Goal: Information Seeking & Learning: Learn about a topic

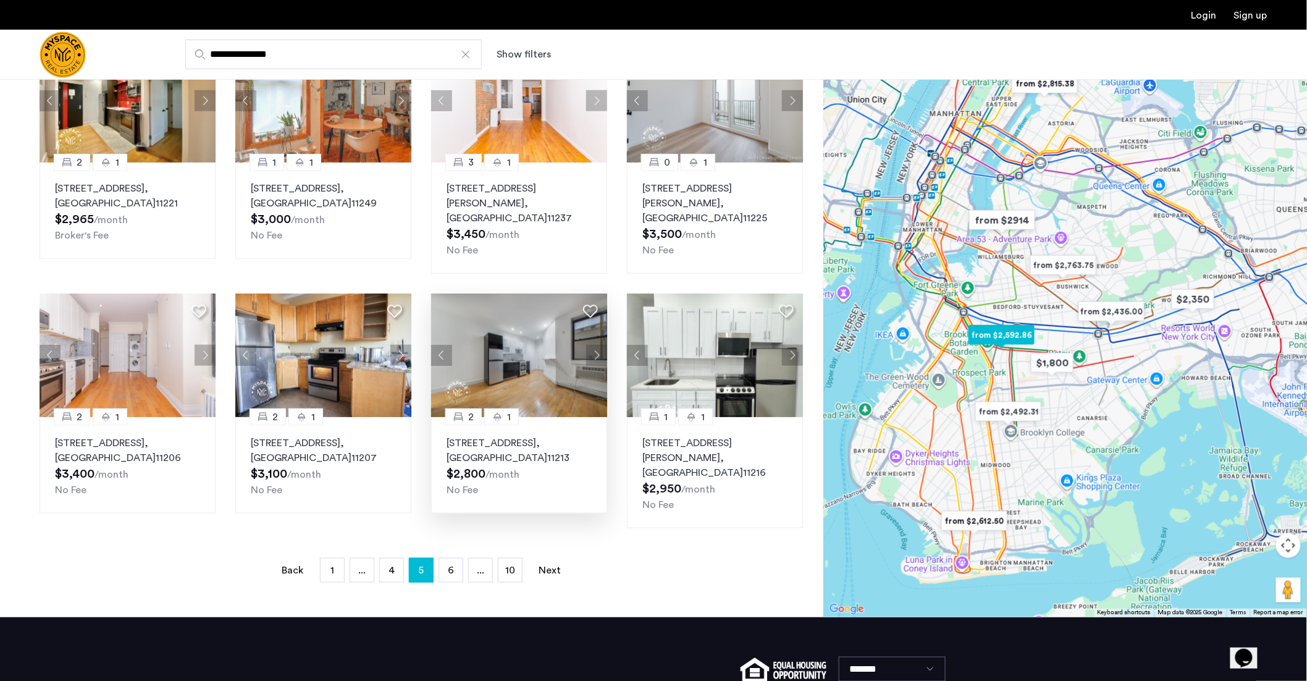
scroll to position [382, 0]
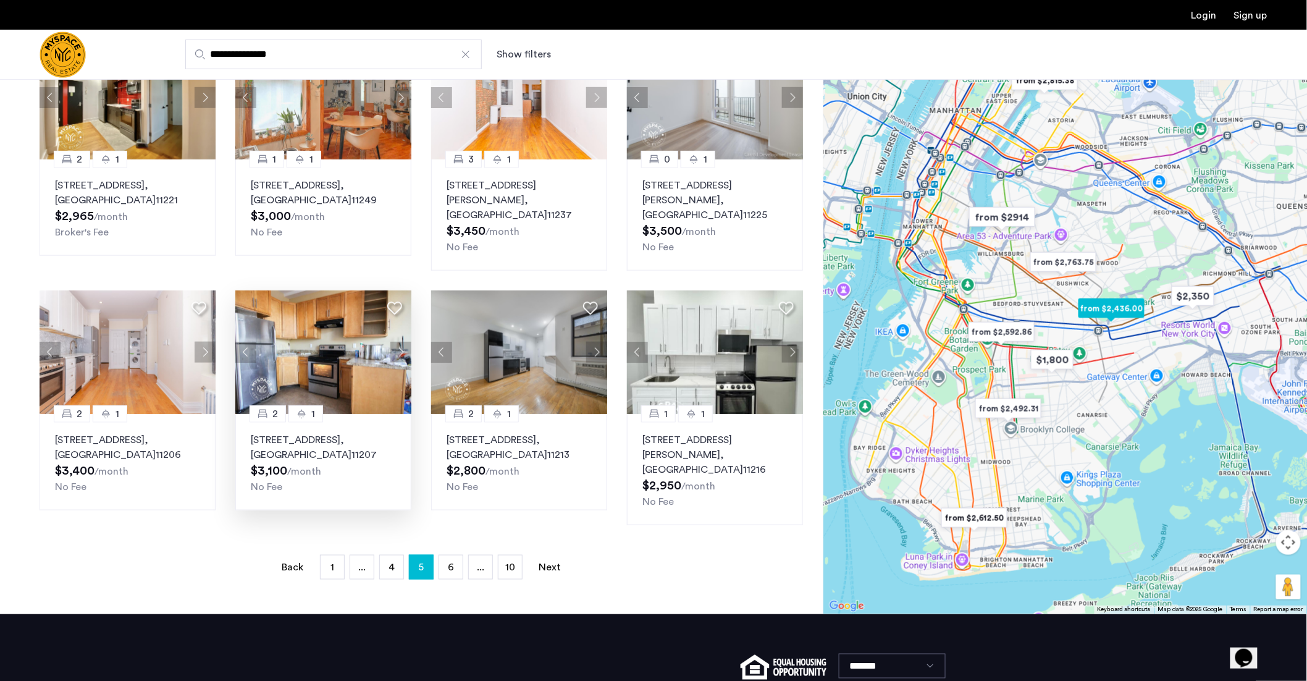
click at [400, 342] on button "Next apartment" at bounding box center [400, 352] width 21 height 21
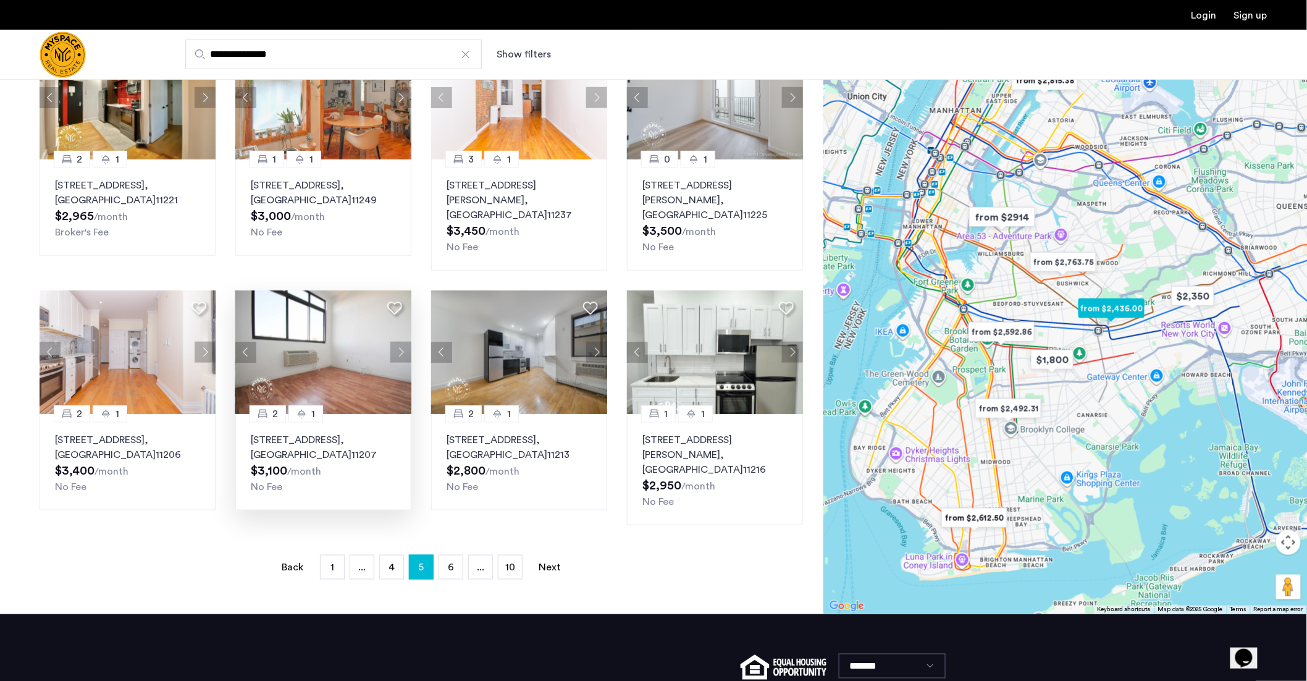
click at [399, 342] on button "Next apartment" at bounding box center [400, 352] width 21 height 21
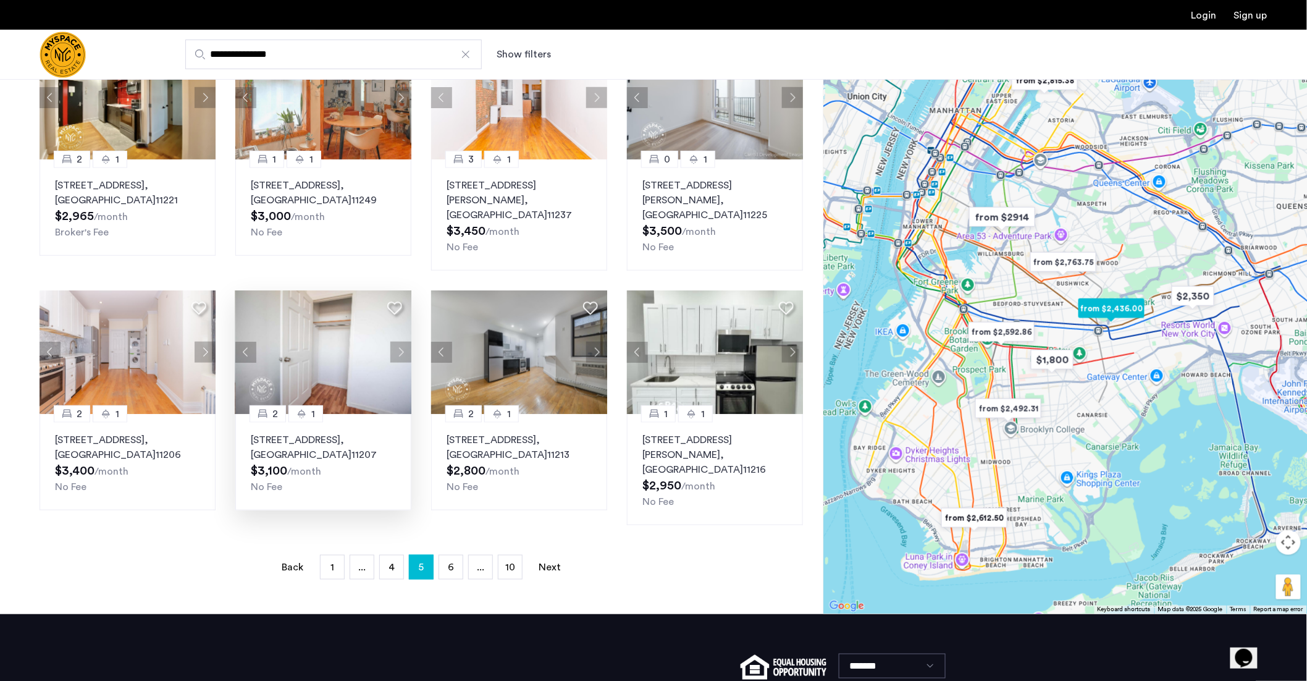
click at [399, 342] on button "Next apartment" at bounding box center [400, 352] width 21 height 21
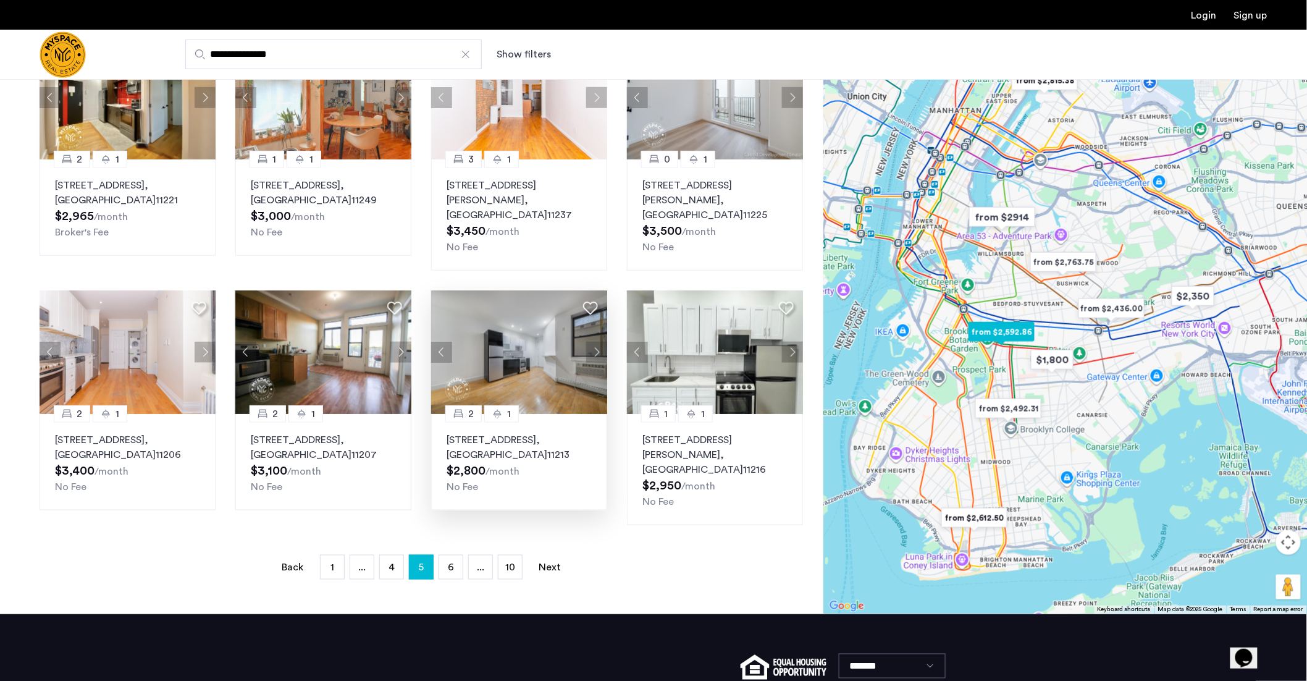
click at [528, 331] on img at bounding box center [519, 352] width 177 height 124
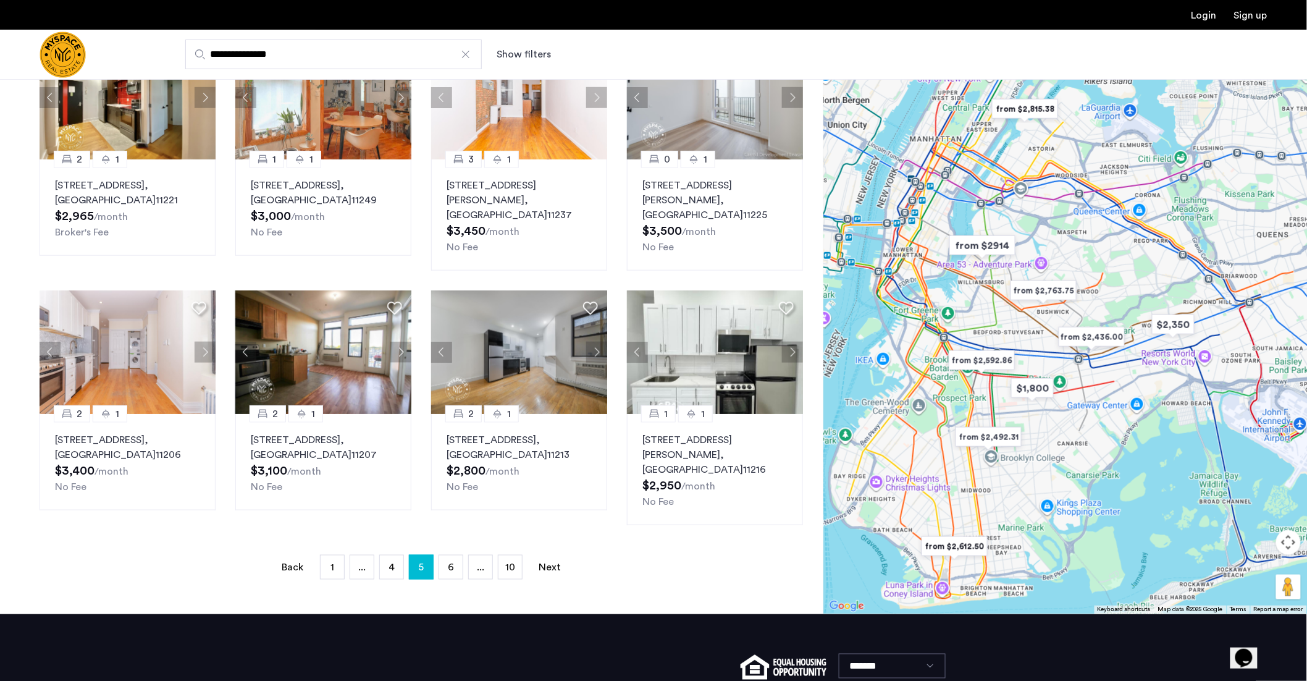
drag, startPoint x: 1020, startPoint y: 260, endPoint x: 947, endPoint y: 321, distance: 95.1
click at [948, 322] on div at bounding box center [1065, 313] width 484 height 602
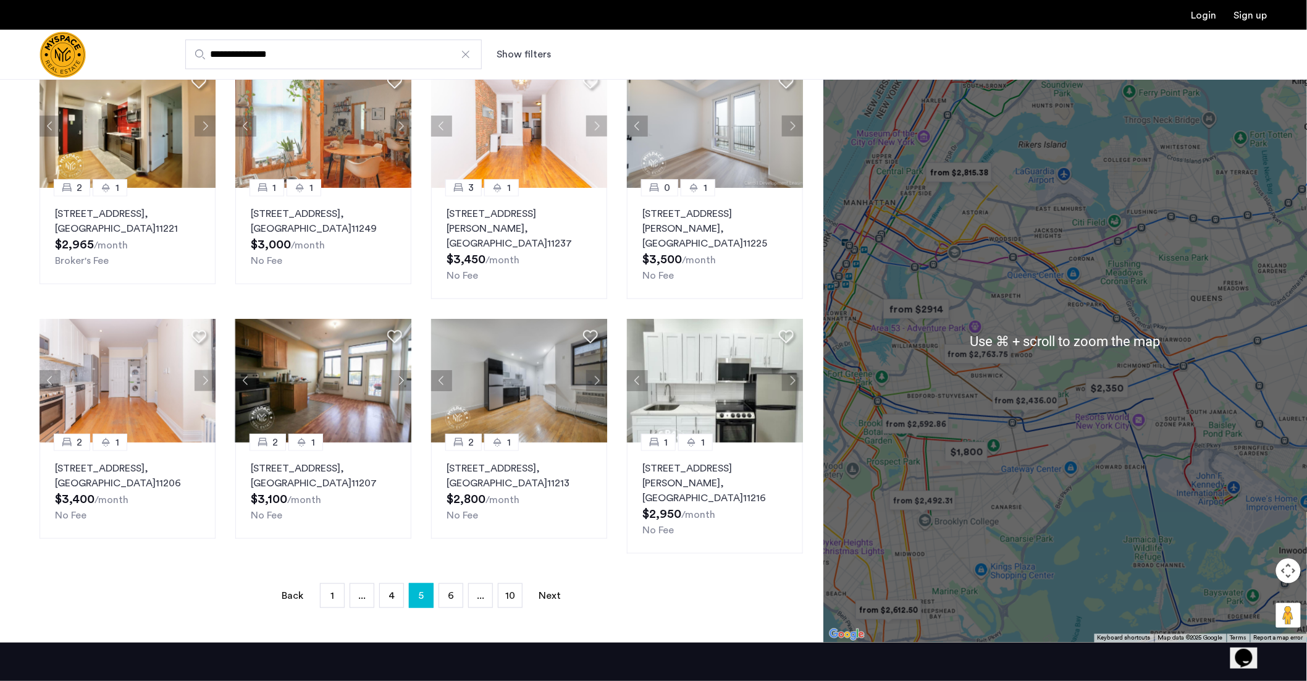
scroll to position [352, 0]
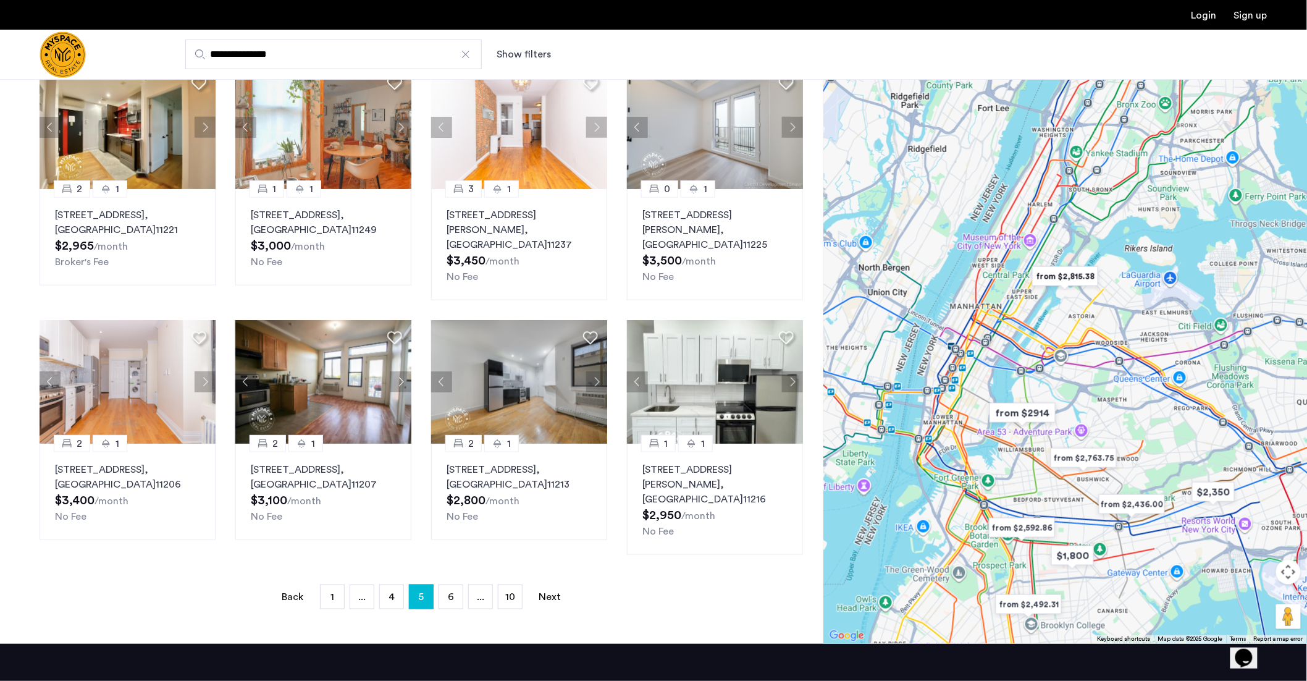
drag, startPoint x: 1042, startPoint y: 430, endPoint x: 1149, endPoint y: 537, distance: 151.1
click at [1149, 537] on div at bounding box center [1065, 343] width 484 height 602
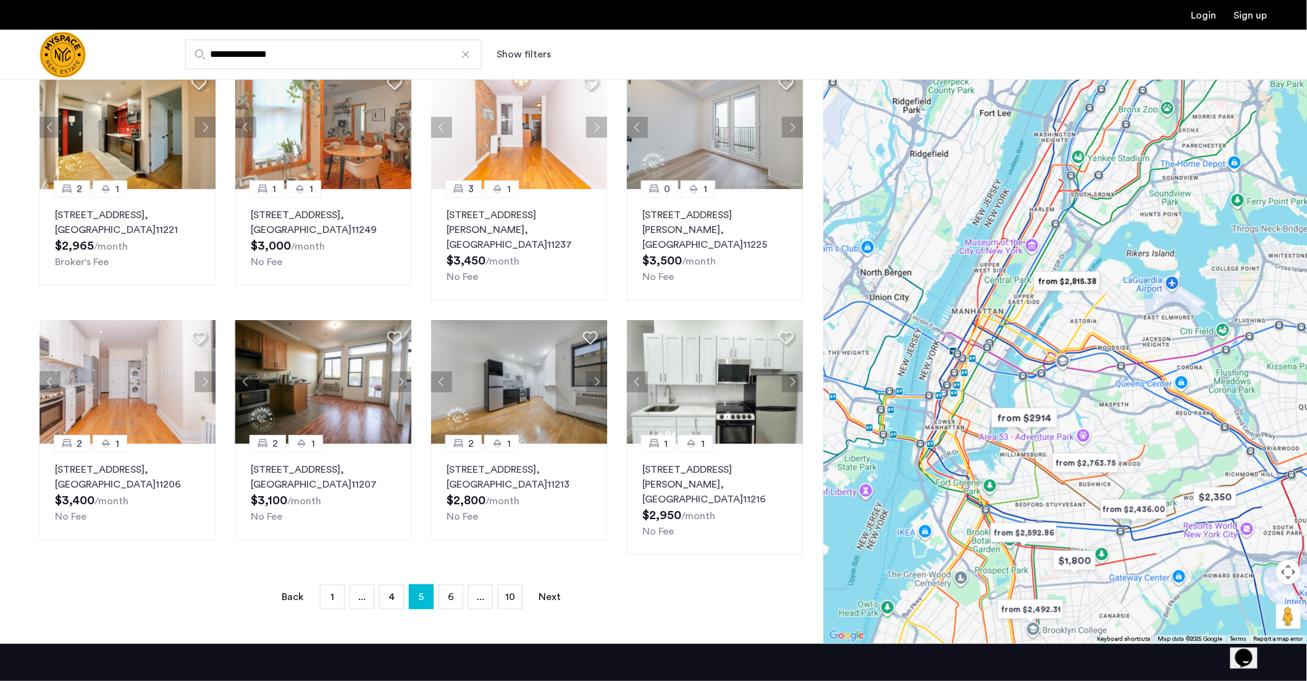
click at [1289, 560] on button "Map camera controls" at bounding box center [1288, 572] width 25 height 25
click at [1261, 529] on button "Zoom in" at bounding box center [1257, 541] width 25 height 25
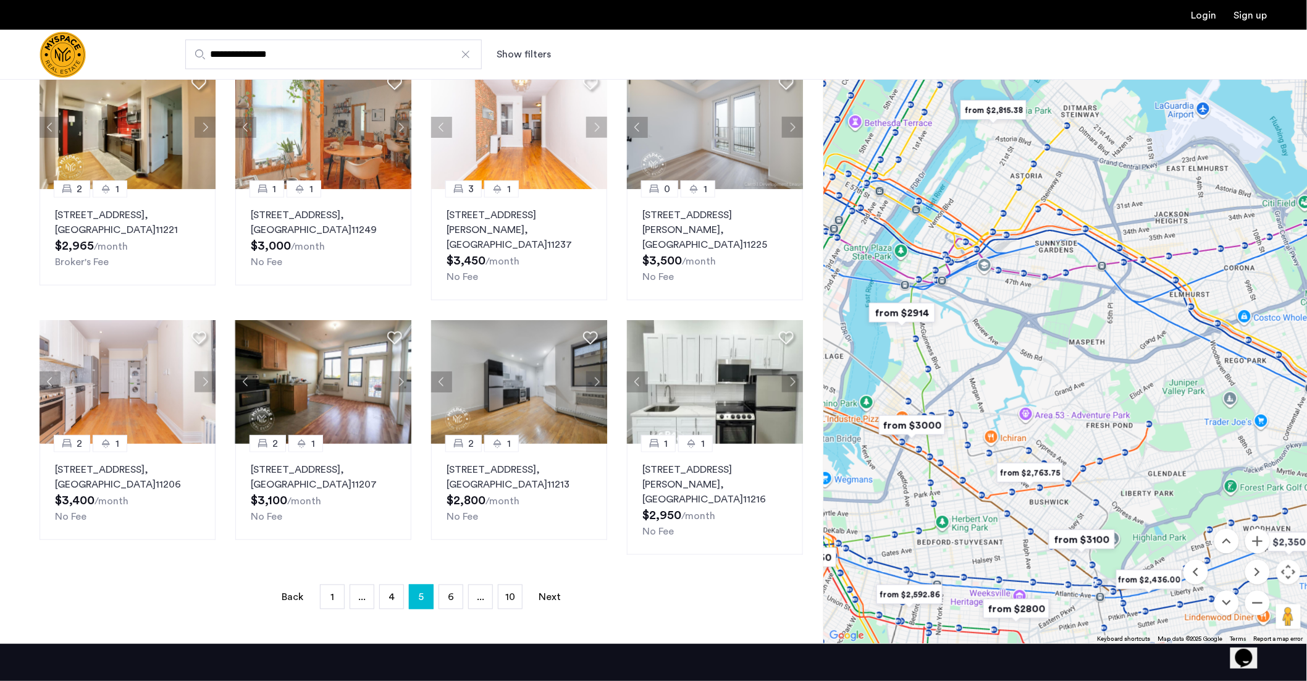
drag, startPoint x: 1113, startPoint y: 483, endPoint x: 1028, endPoint y: 345, distance: 162.2
click at [1028, 345] on div at bounding box center [1065, 343] width 484 height 602
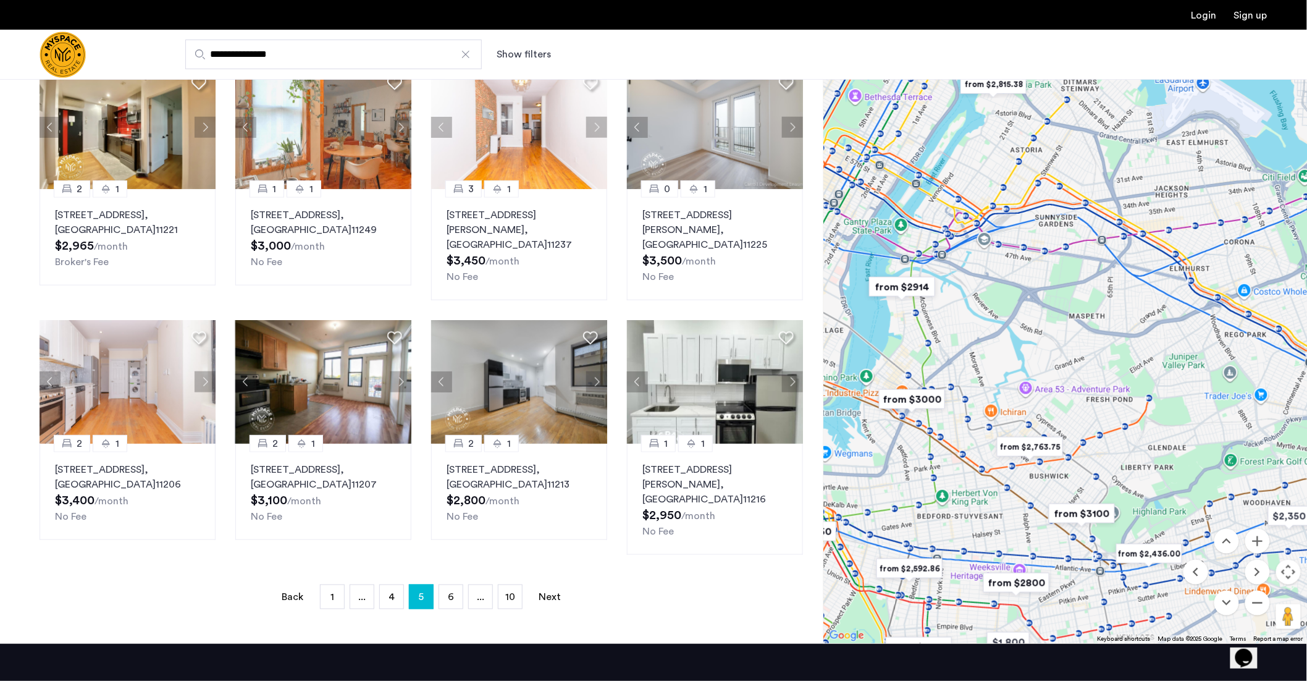
drag, startPoint x: 1054, startPoint y: 438, endPoint x: 1062, endPoint y: 428, distance: 13.6
click at [1062, 428] on div at bounding box center [1065, 343] width 484 height 602
click at [1023, 433] on img "from $2,763.75" at bounding box center [1030, 447] width 76 height 28
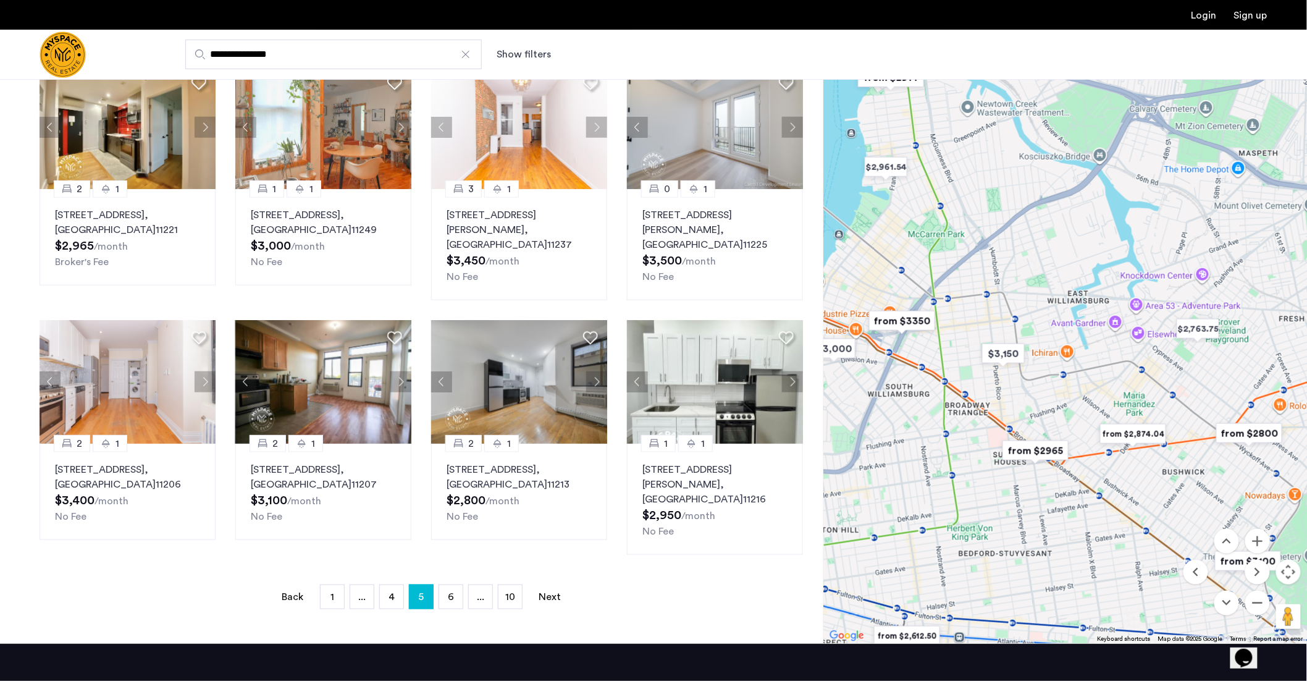
drag, startPoint x: 1123, startPoint y: 244, endPoint x: 1196, endPoint y: 323, distance: 107.1
click at [1196, 323] on div "To navigate, press the arrow keys." at bounding box center [1065, 343] width 484 height 602
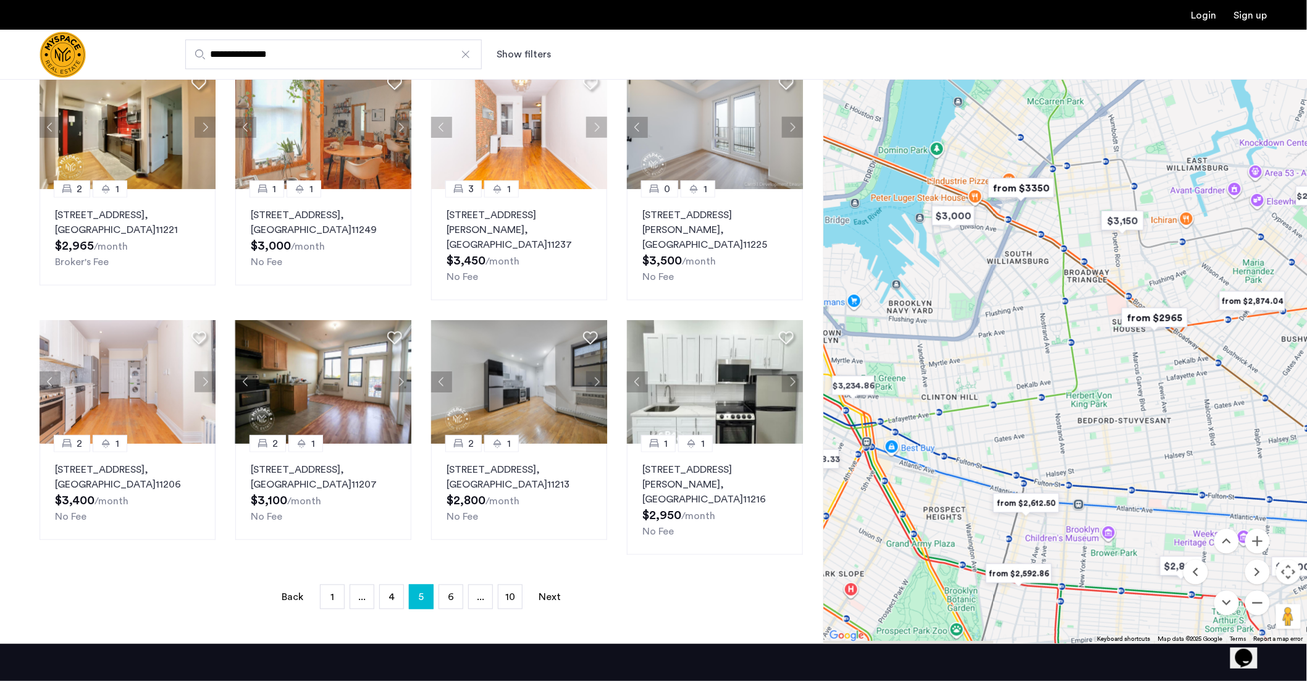
drag, startPoint x: 1089, startPoint y: 357, endPoint x: 1193, endPoint y: 242, distance: 155.2
click at [1193, 242] on div "To navigate, press the arrow keys." at bounding box center [1065, 343] width 484 height 602
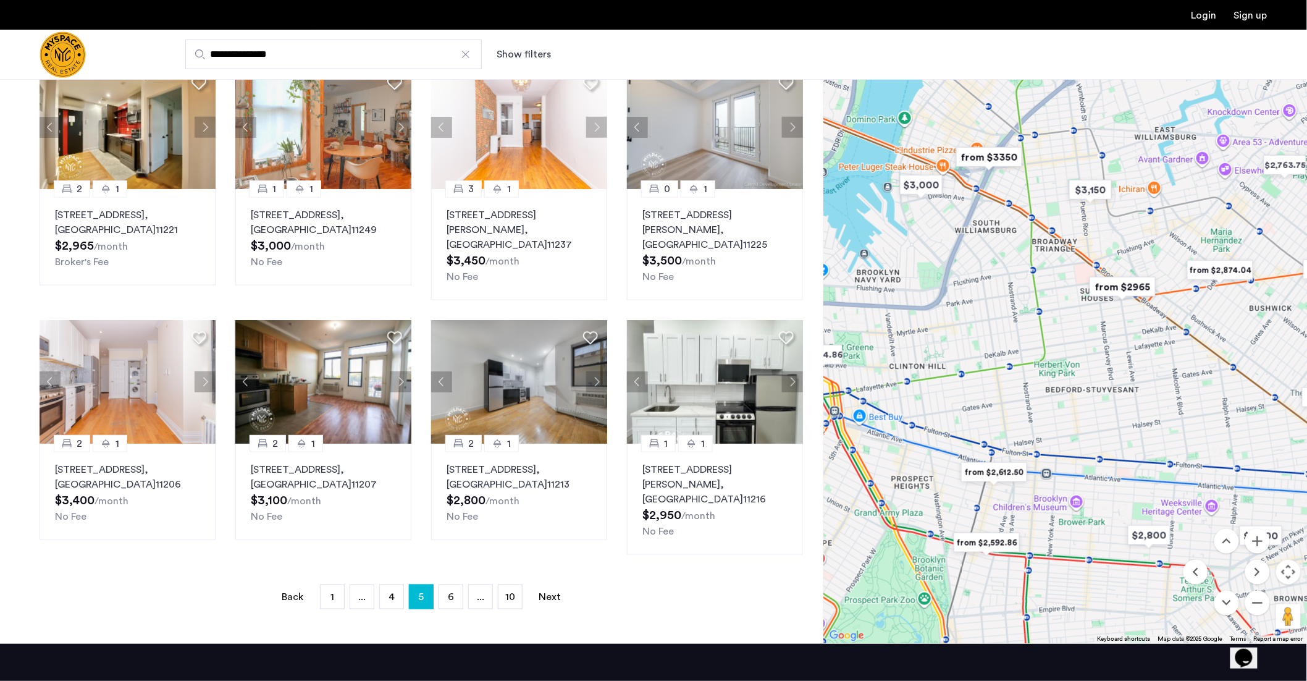
drag, startPoint x: 1109, startPoint y: 390, endPoint x: 1085, endPoint y: 368, distance: 31.9
click at [1085, 368] on div "To navigate, press the arrow keys." at bounding box center [1065, 343] width 484 height 602
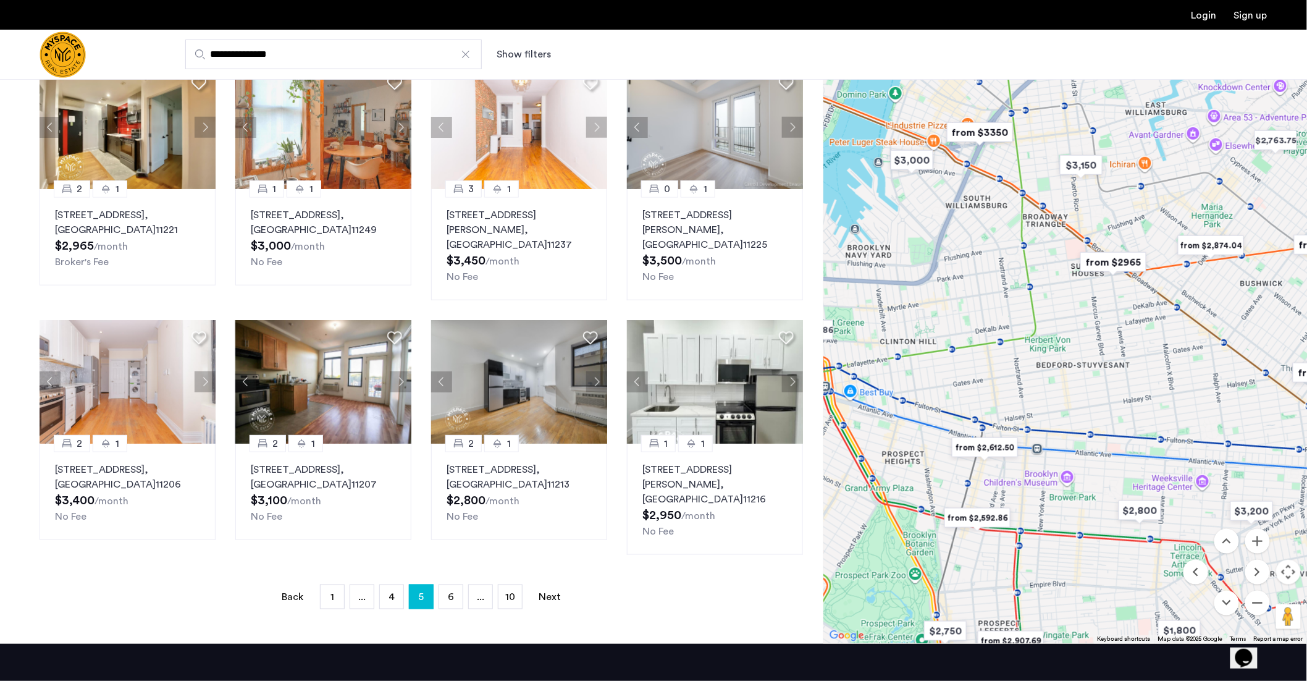
drag, startPoint x: 1086, startPoint y: 474, endPoint x: 1084, endPoint y: 448, distance: 26.6
click at [1076, 446] on div "To navigate, press the arrow keys." at bounding box center [1065, 343] width 484 height 602
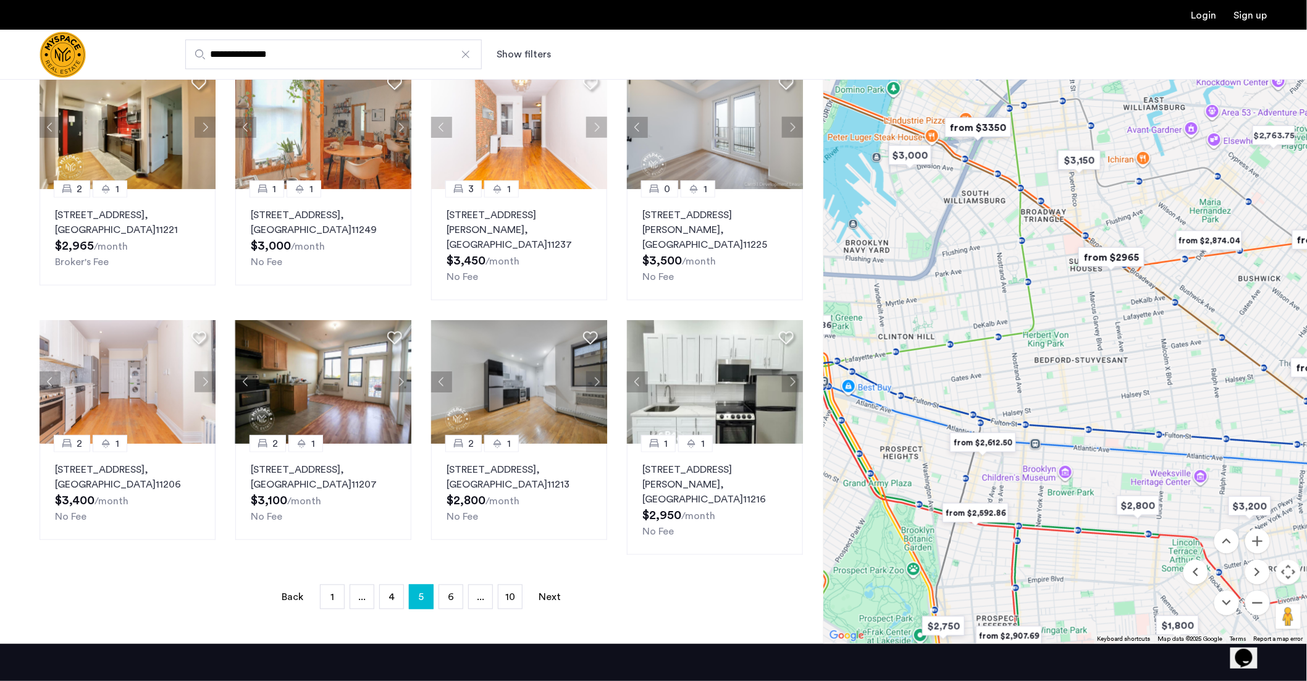
click at [986, 429] on img "from $2,612.50" at bounding box center [983, 443] width 76 height 28
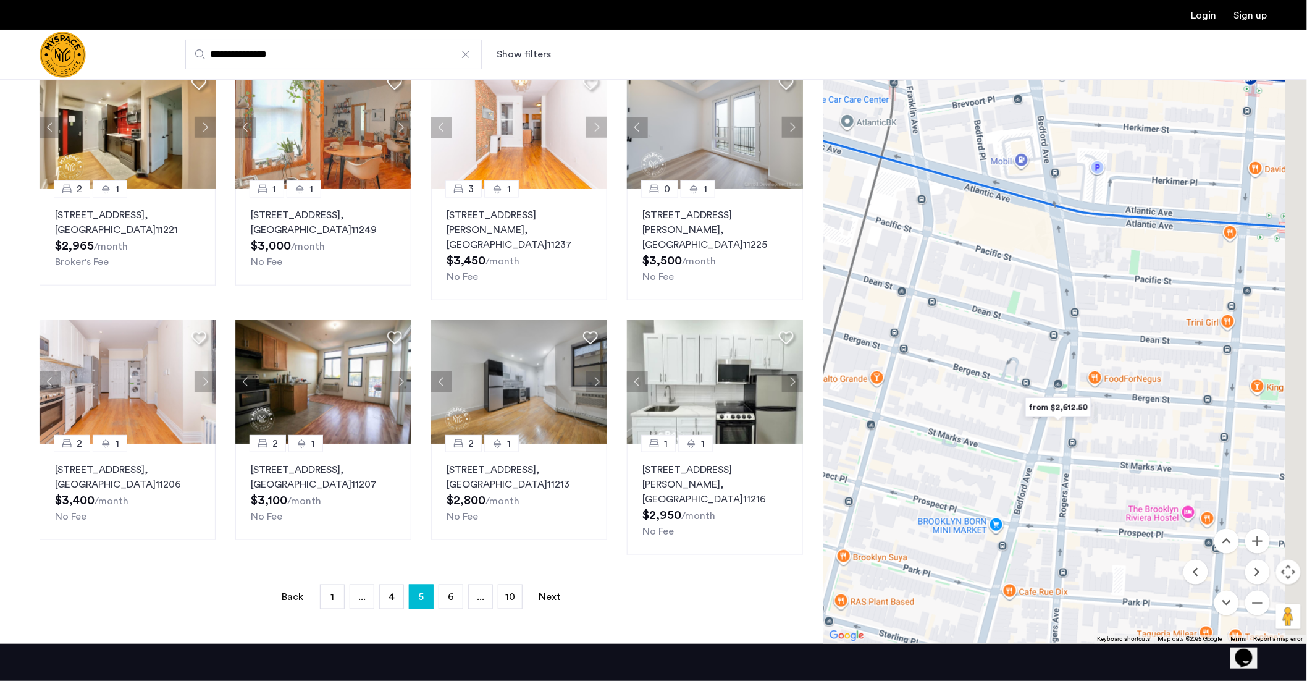
drag, startPoint x: 1146, startPoint y: 350, endPoint x: 926, endPoint y: 295, distance: 225.9
click at [926, 295] on div "To navigate, press the arrow keys." at bounding box center [1065, 343] width 484 height 602
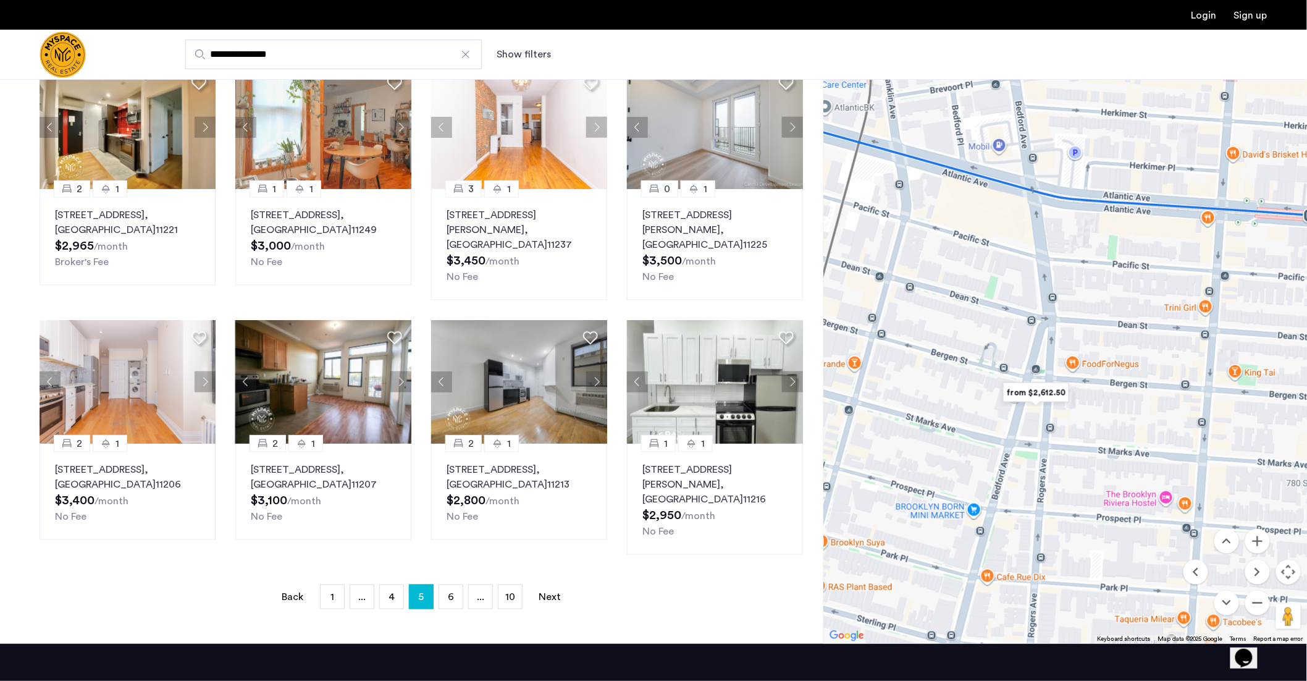
click at [1046, 379] on img "from $2,612.50" at bounding box center [1036, 393] width 76 height 28
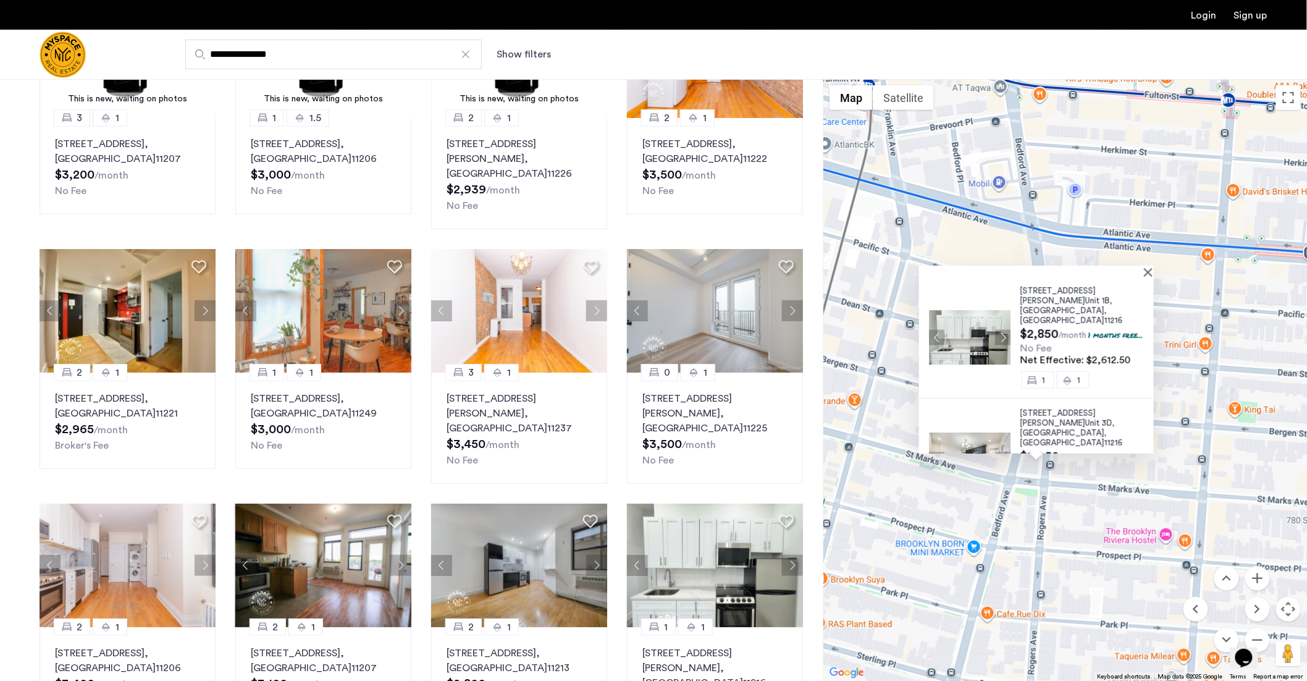
scroll to position [161, 0]
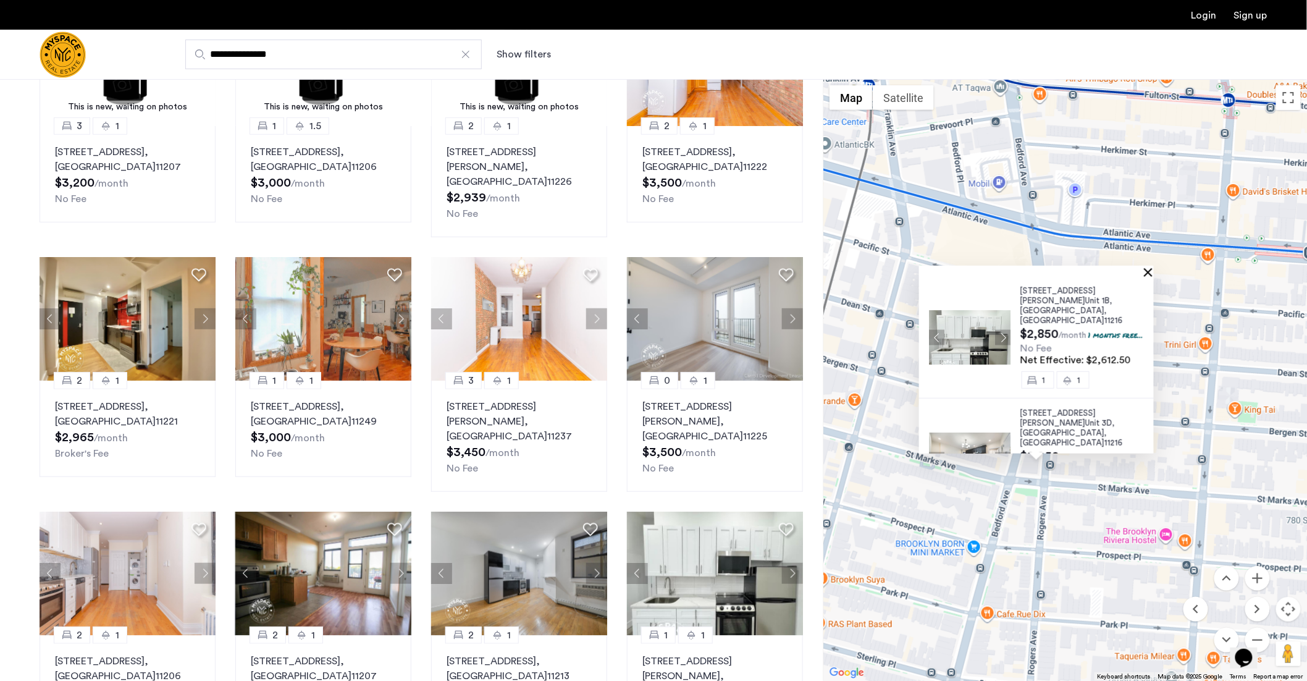
click at [1152, 273] on button "Close" at bounding box center [1150, 271] width 9 height 9
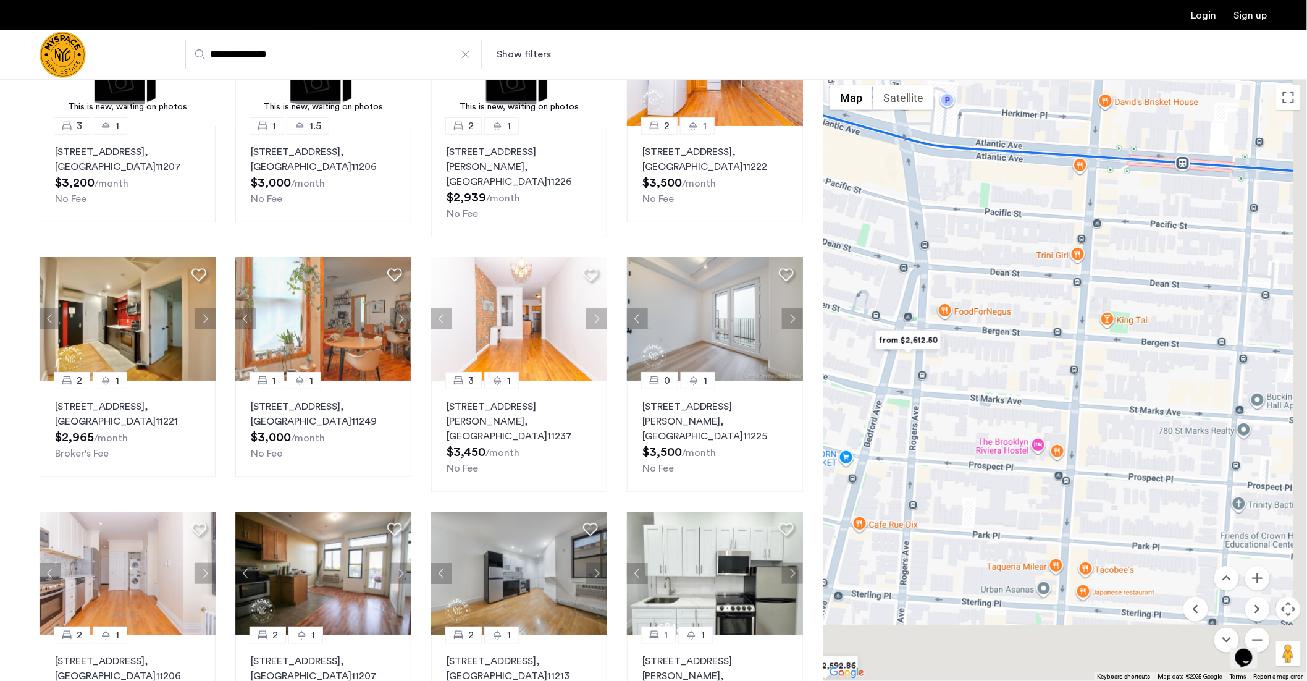
drag, startPoint x: 1149, startPoint y: 445, endPoint x: 1027, endPoint y: 359, distance: 149.3
click at [1021, 354] on div at bounding box center [1065, 380] width 484 height 602
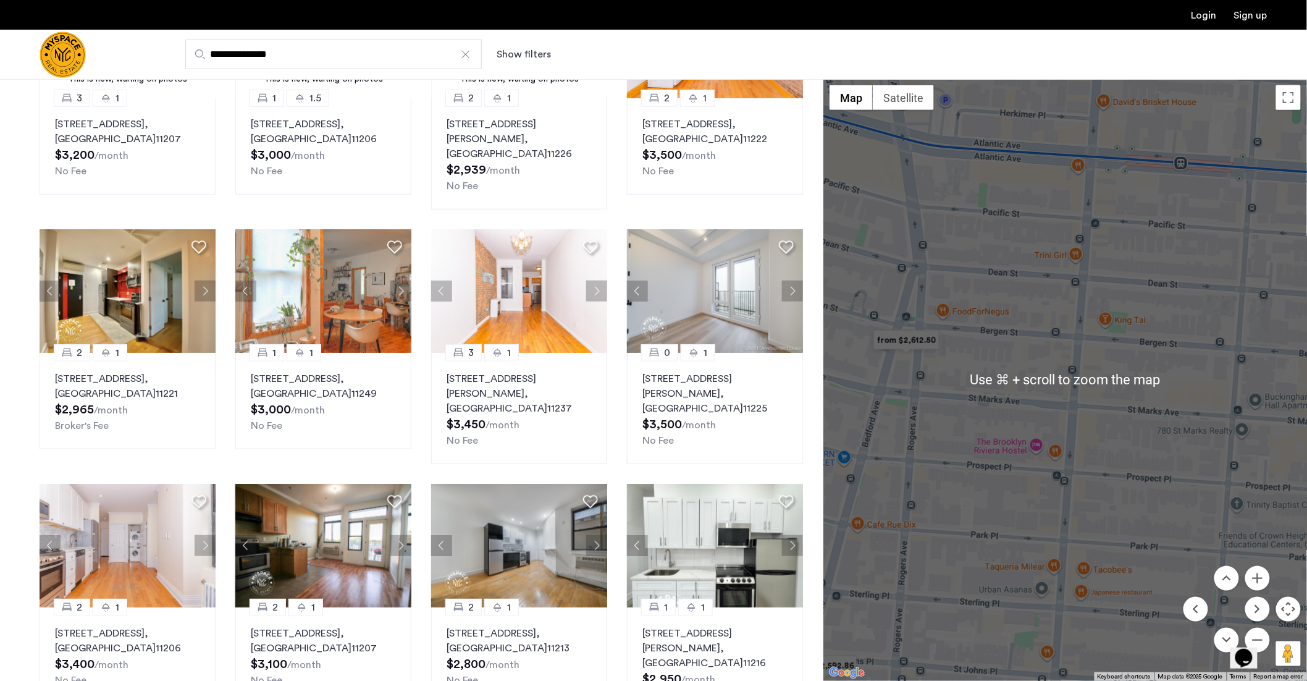
scroll to position [394, 0]
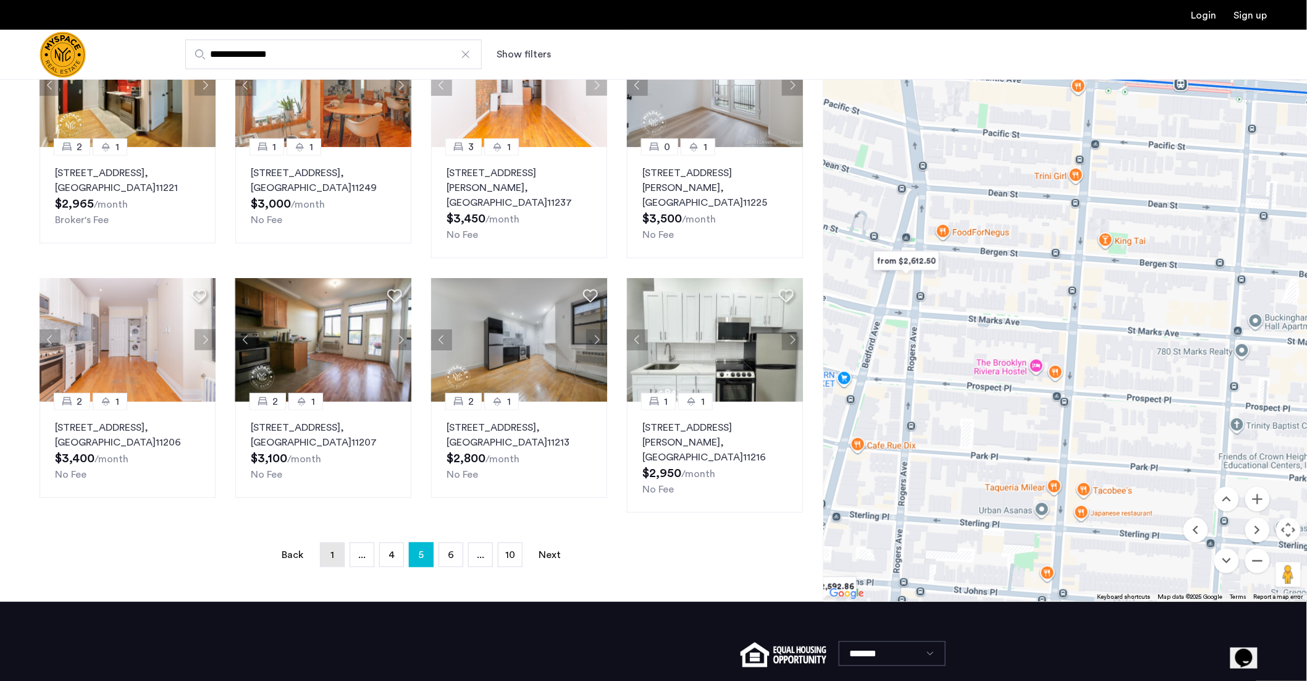
click at [325, 543] on link "page 1" at bounding box center [332, 554] width 23 height 23
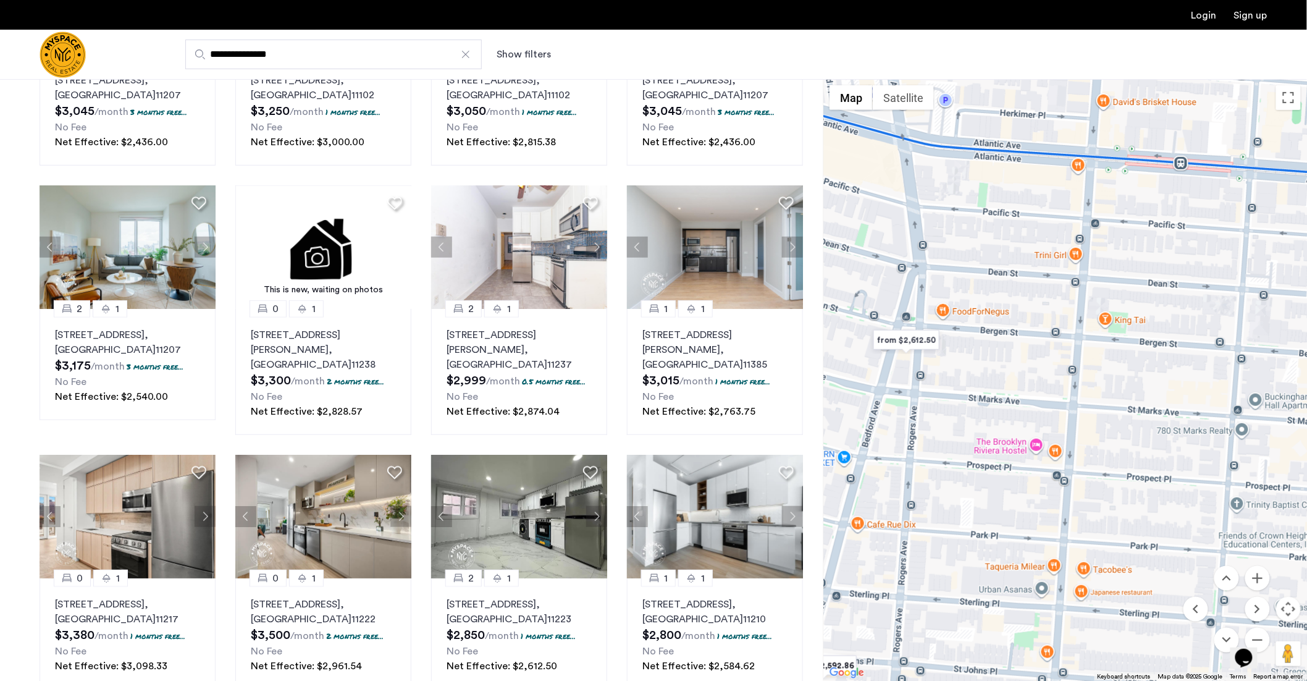
scroll to position [453, 0]
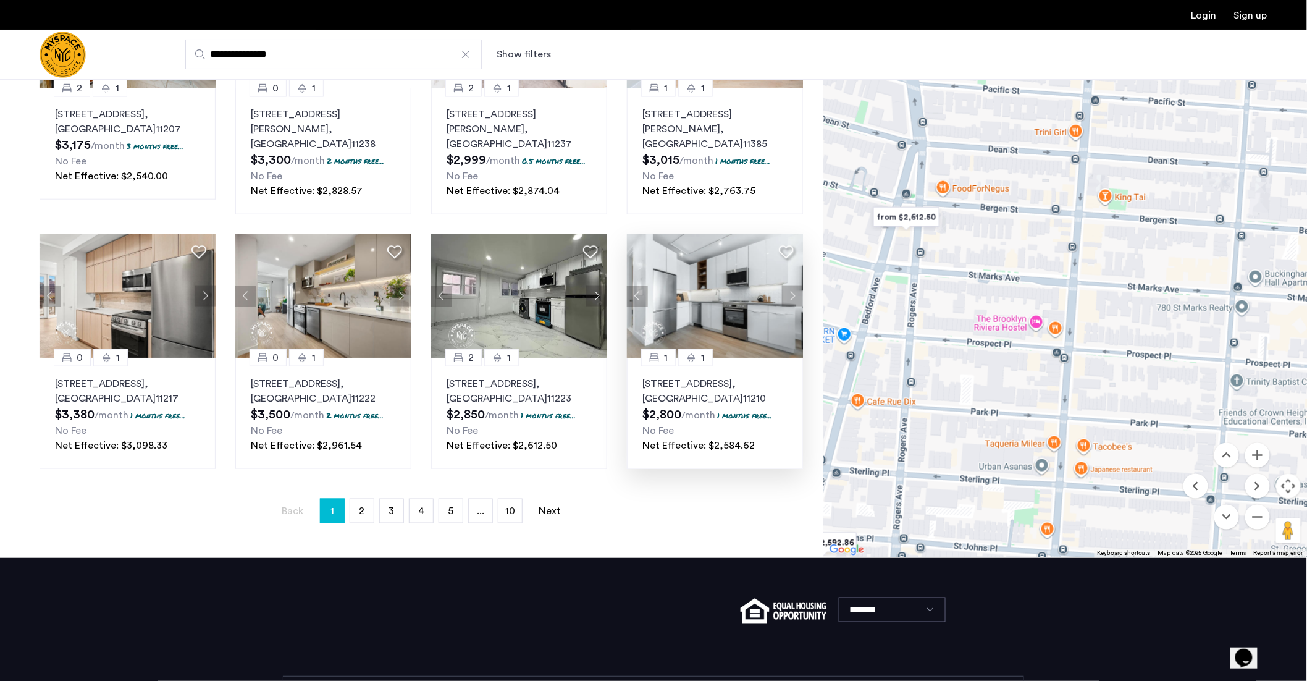
click at [790, 285] on button "Next apartment" at bounding box center [792, 295] width 21 height 21
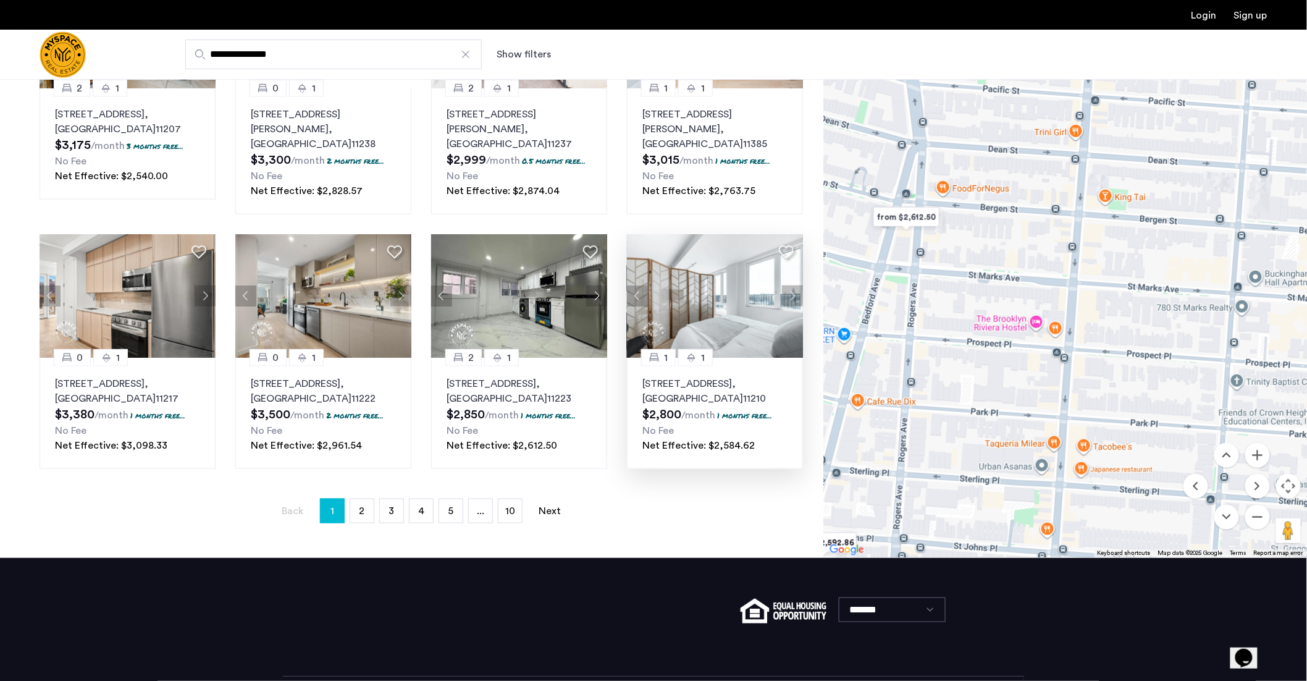
click at [790, 285] on button "Next apartment" at bounding box center [792, 295] width 21 height 21
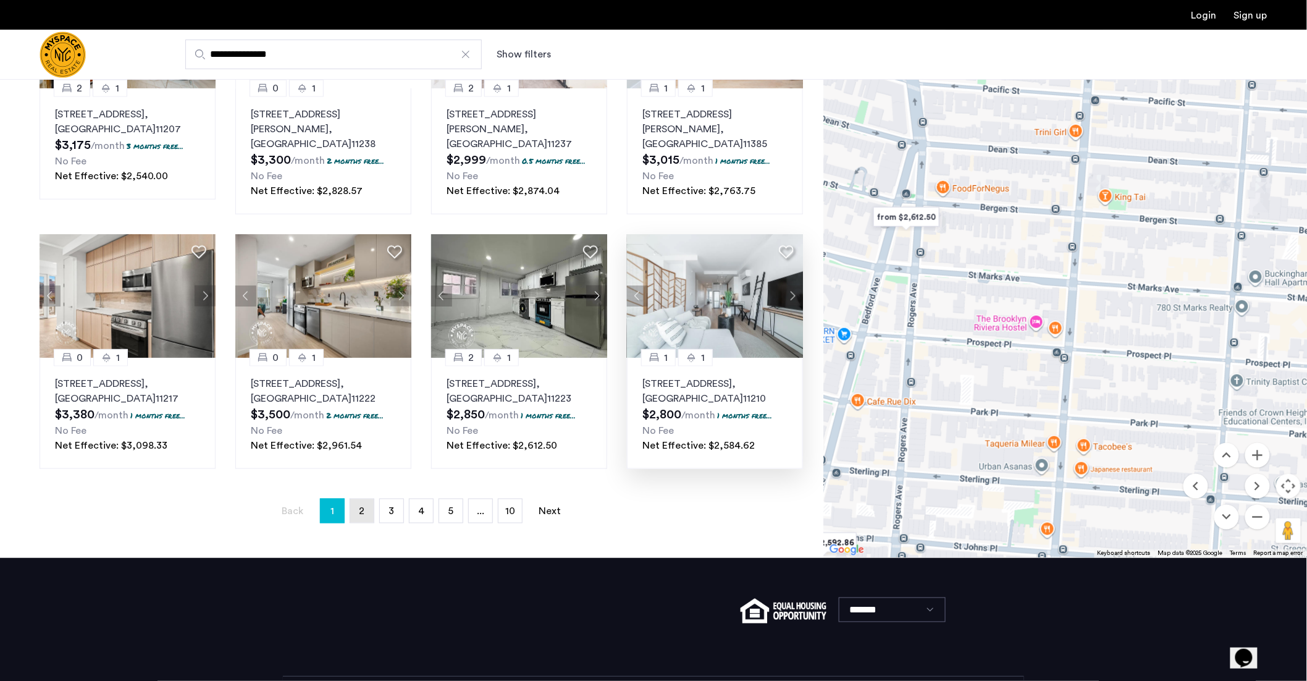
click at [369, 499] on link "page 2" at bounding box center [361, 510] width 23 height 23
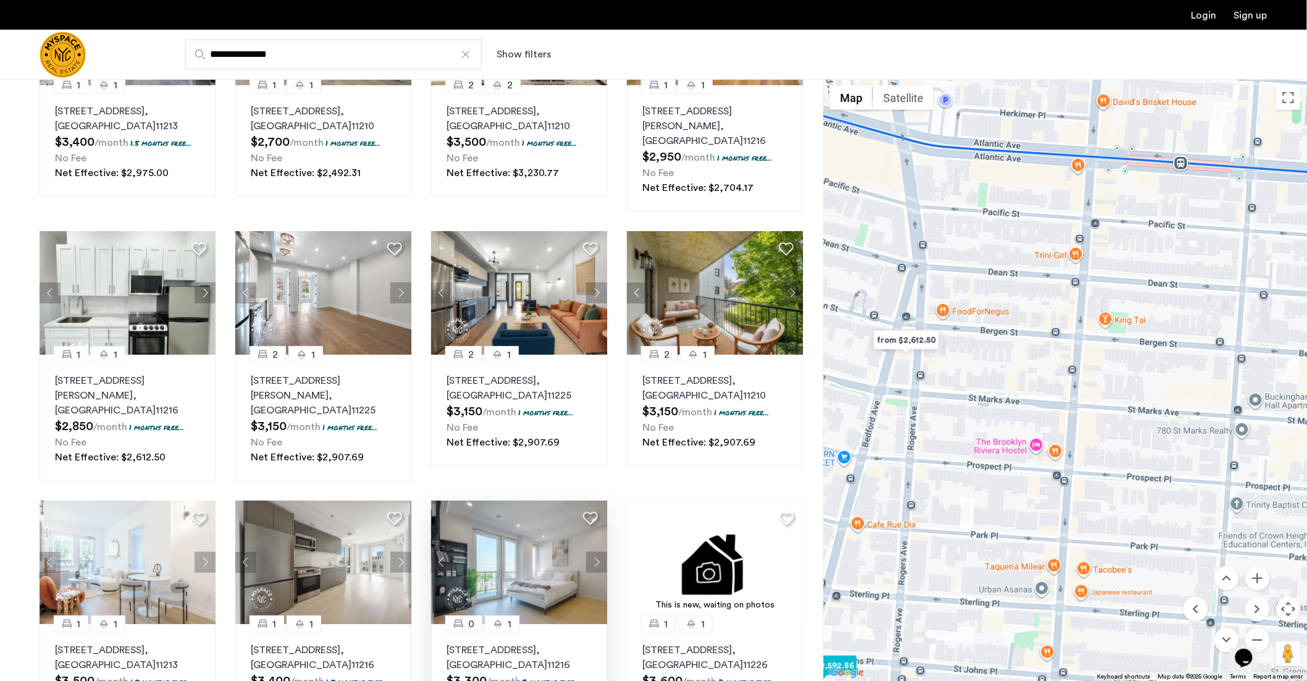
scroll to position [337, 0]
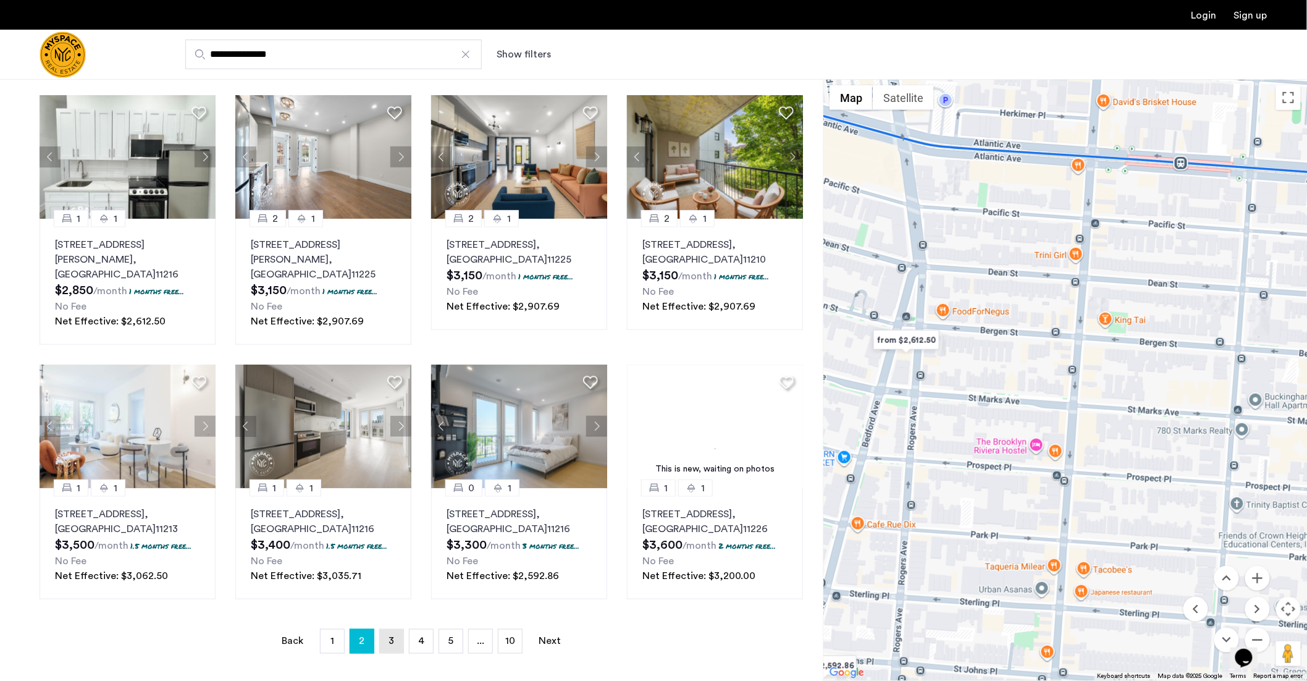
click at [401, 629] on link "page 3" at bounding box center [391, 640] width 23 height 23
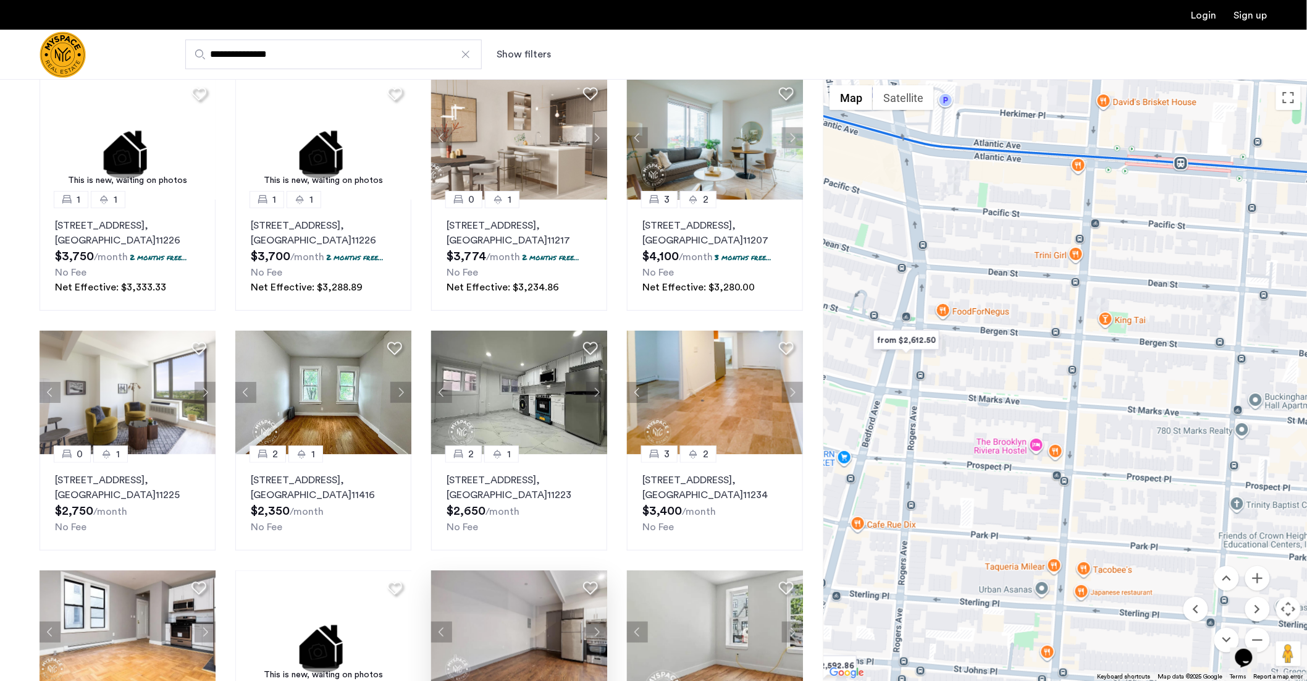
scroll to position [260, 0]
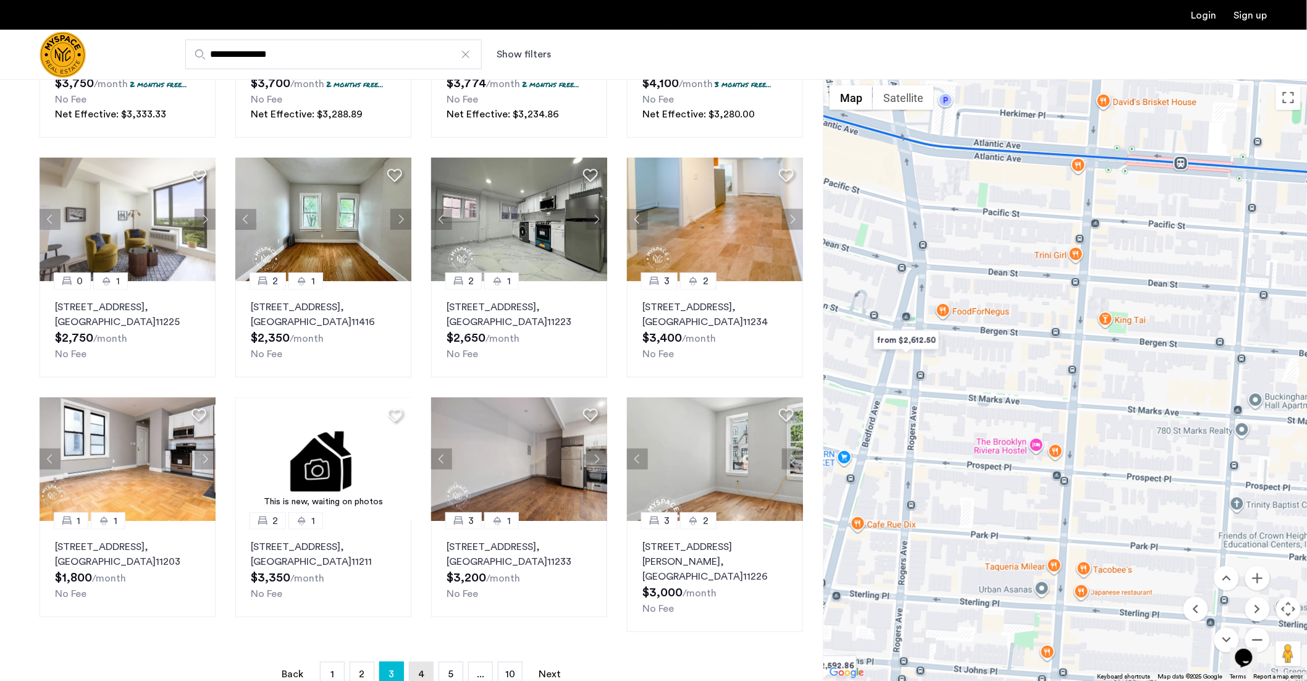
click at [422, 669] on span "4" at bounding box center [421, 674] width 6 height 10
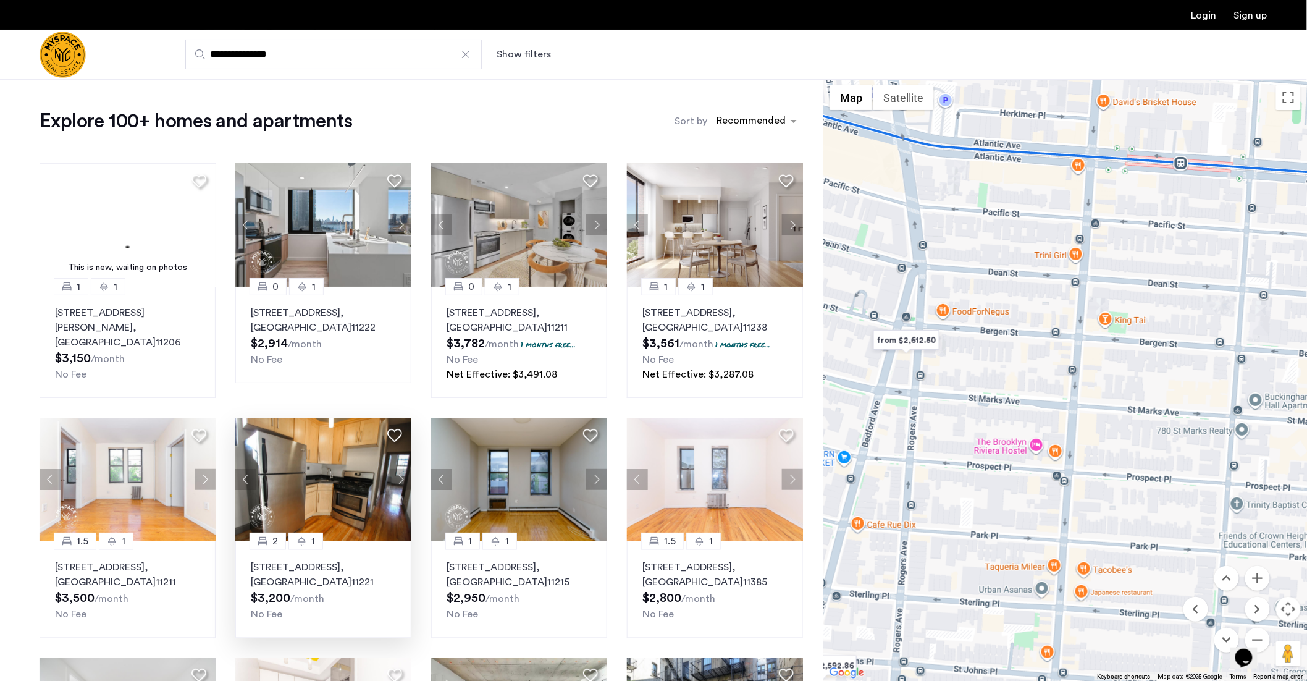
click at [403, 482] on button "Next apartment" at bounding box center [400, 479] width 21 height 21
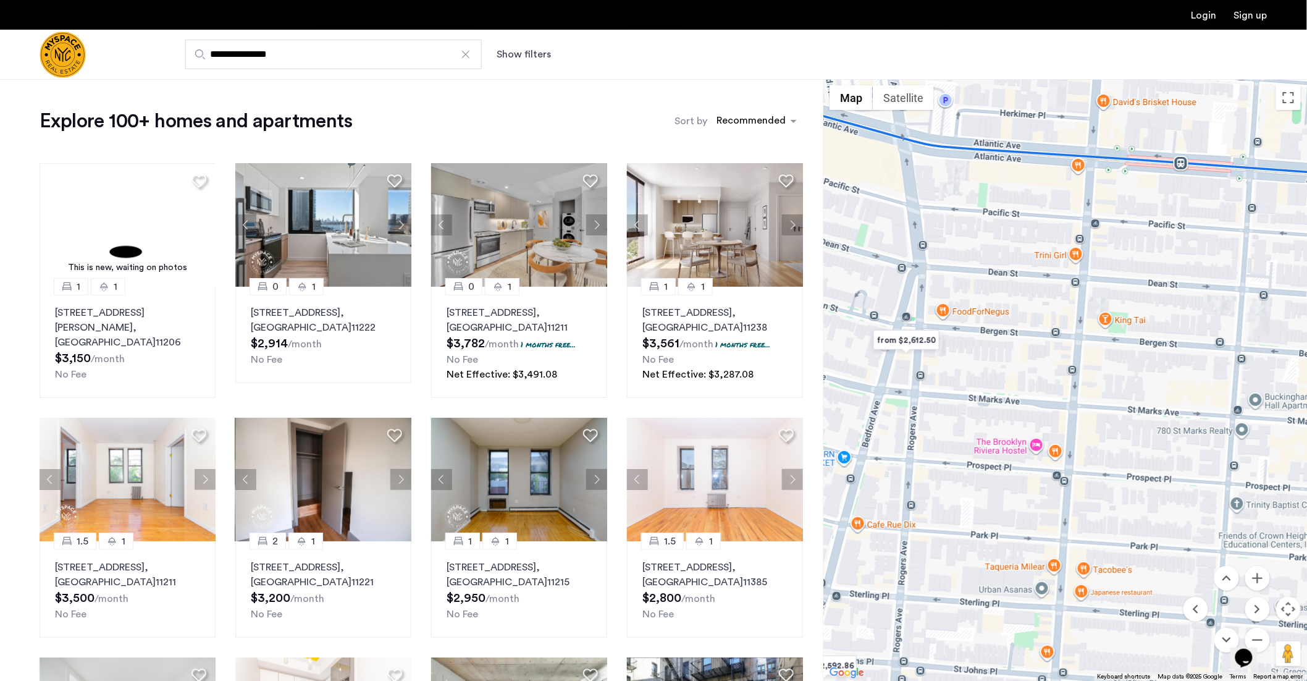
click at [401, 481] on button "Next apartment" at bounding box center [400, 479] width 21 height 21
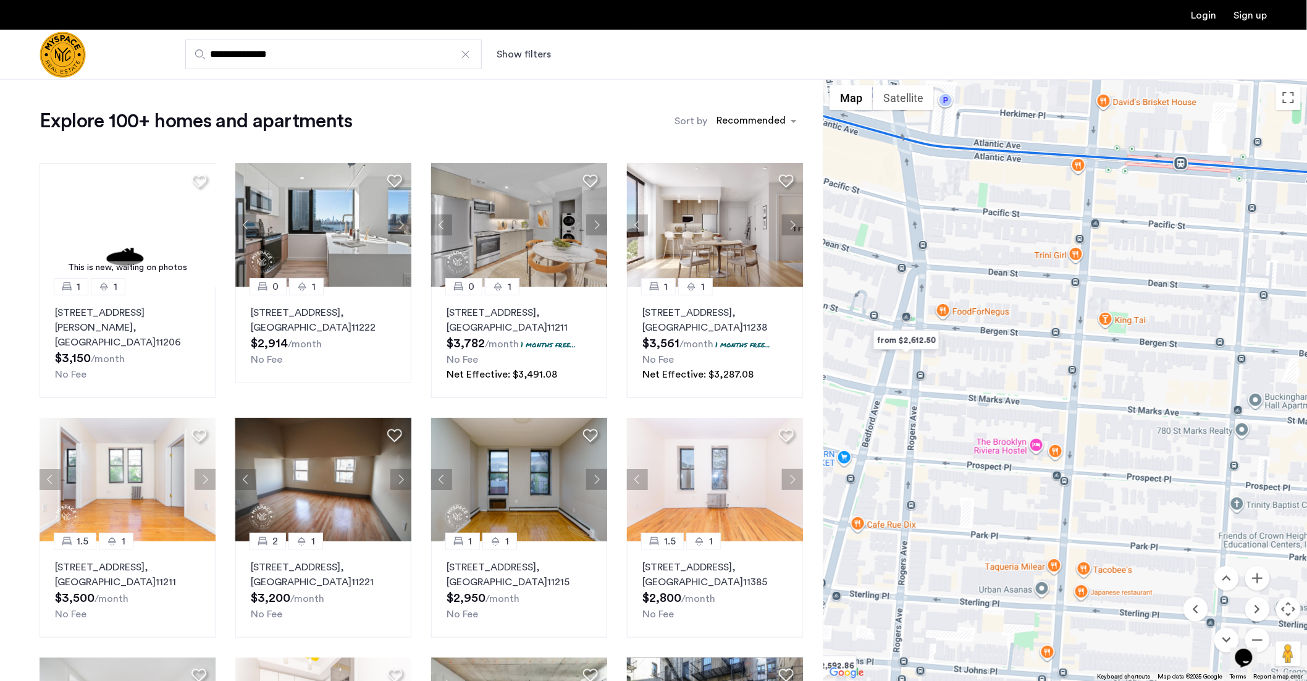
click at [401, 481] on button "Next apartment" at bounding box center [400, 479] width 21 height 21
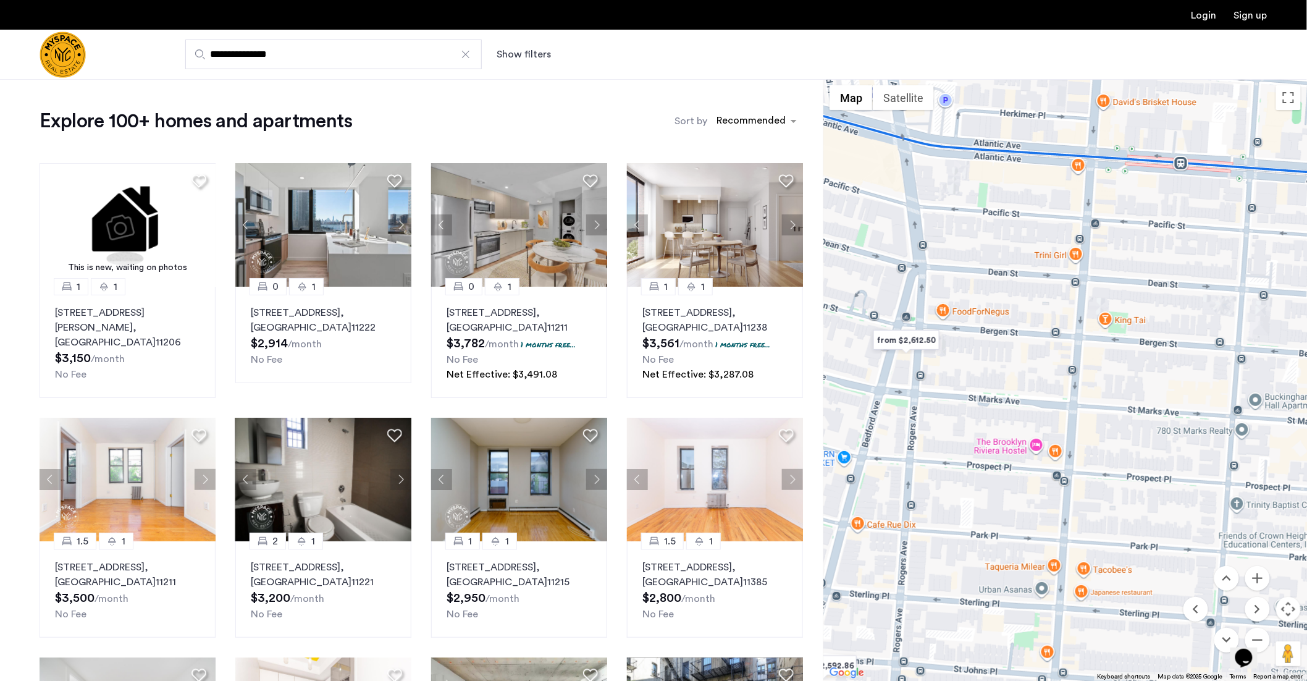
click at [401, 481] on button "Next apartment" at bounding box center [400, 479] width 21 height 21
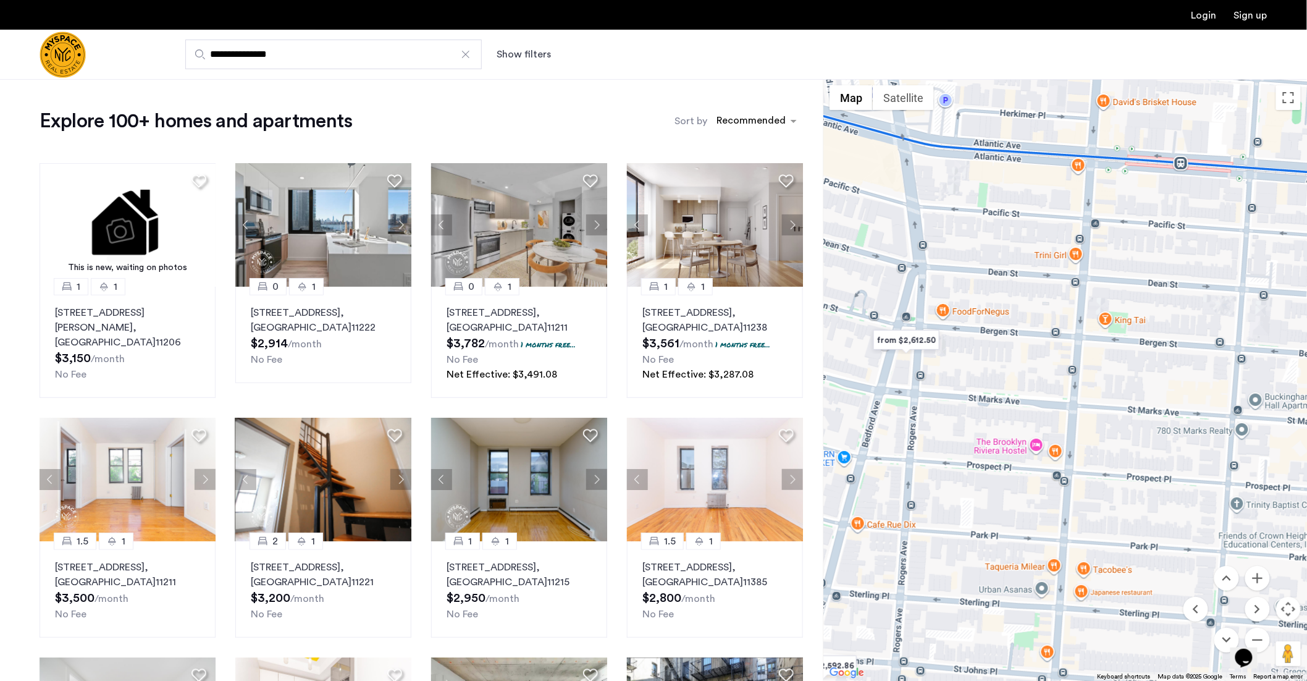
click at [398, 476] on button "Next apartment" at bounding box center [400, 479] width 21 height 21
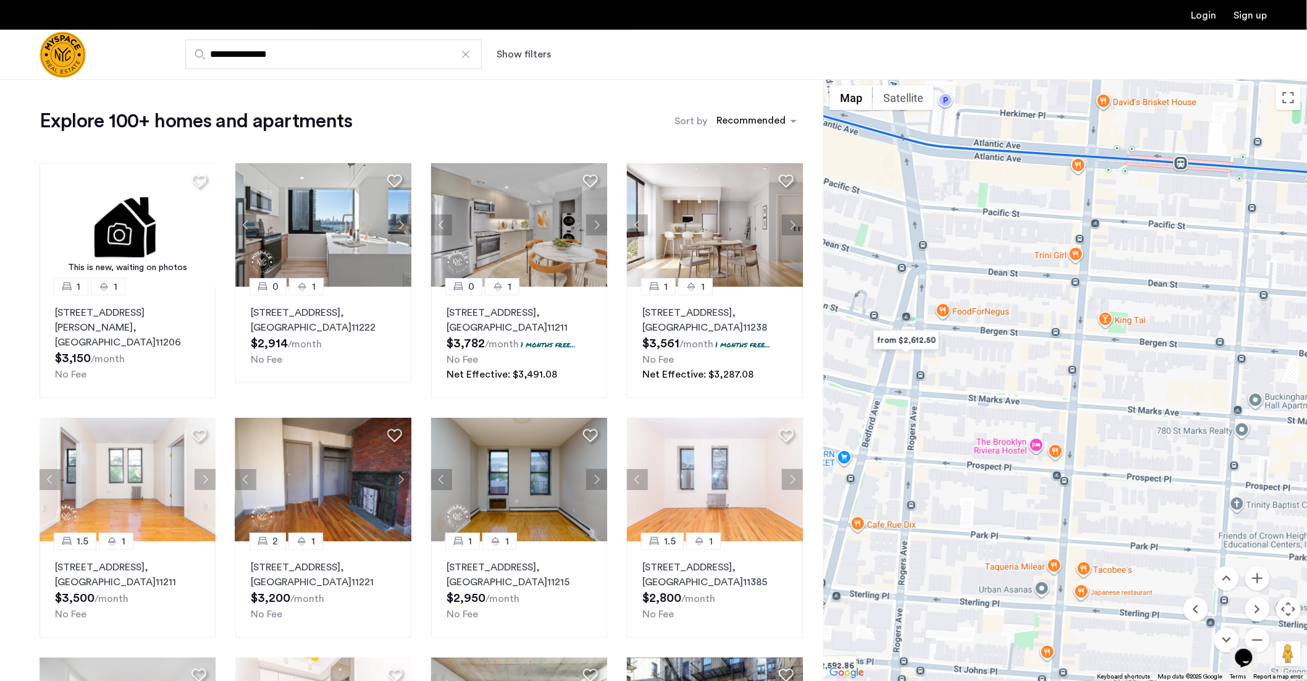
click at [401, 477] on button "Next apartment" at bounding box center [400, 479] width 21 height 21
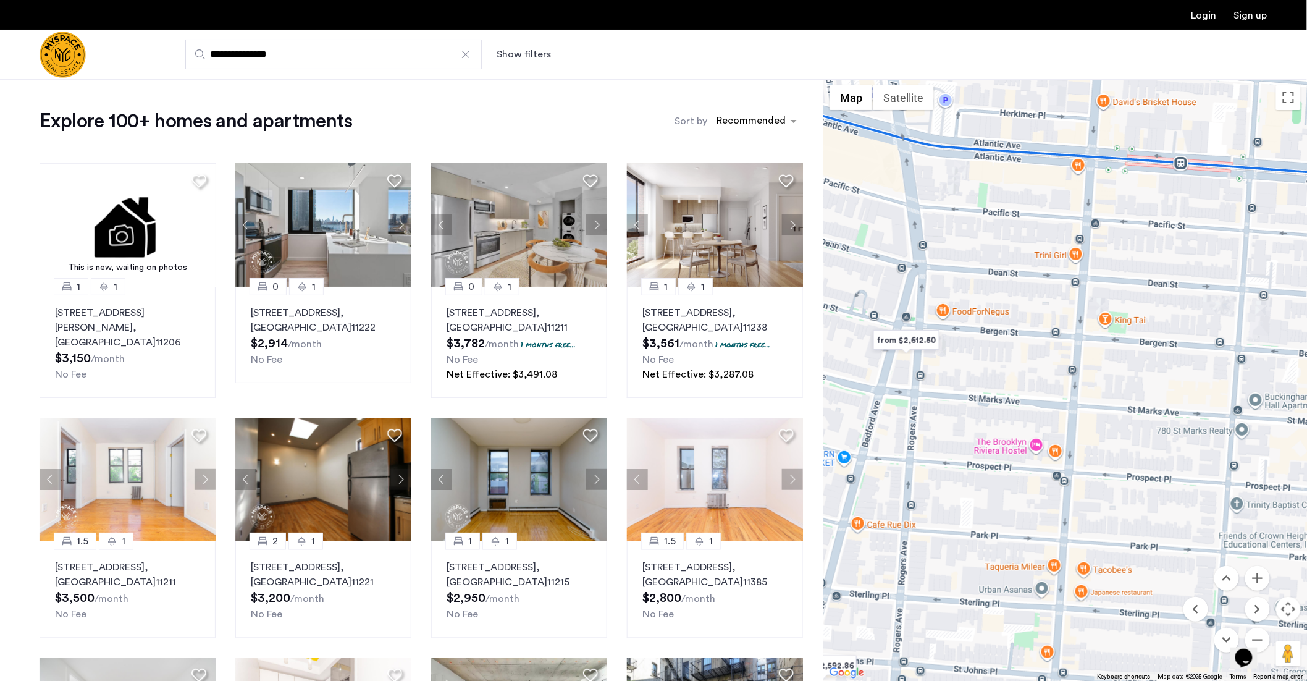
click at [401, 477] on button "Next apartment" at bounding box center [400, 479] width 21 height 21
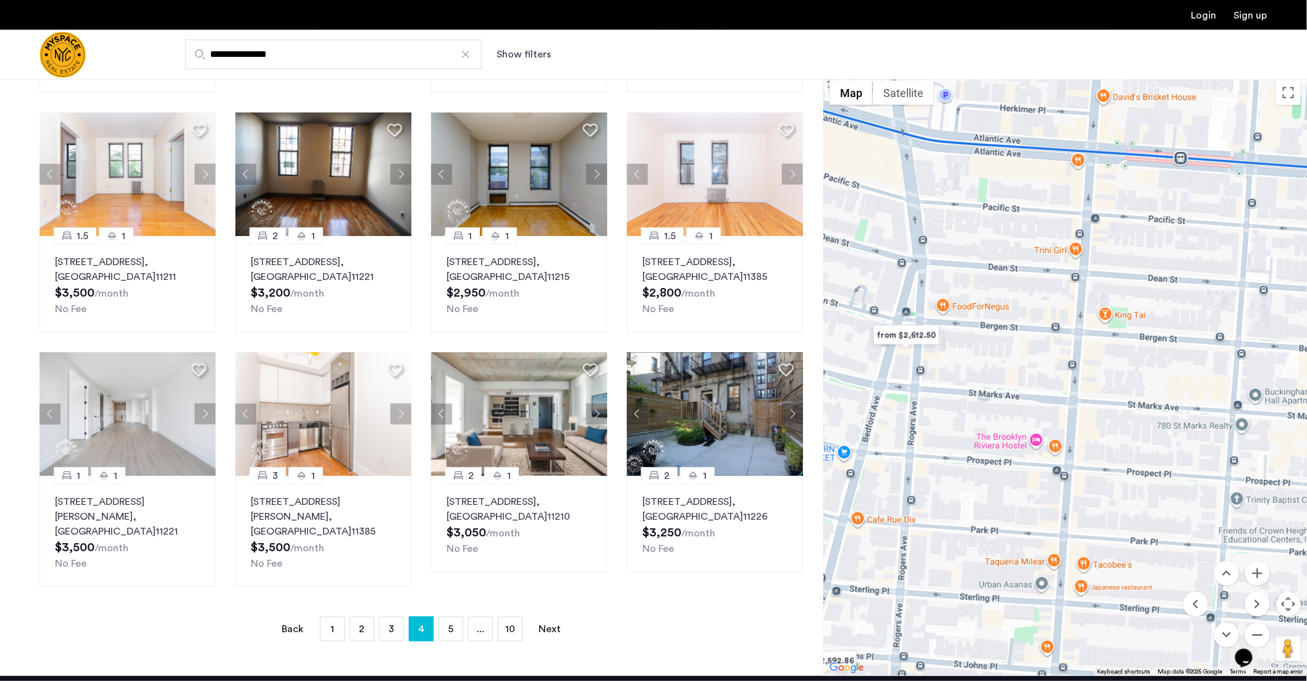
scroll to position [461, 0]
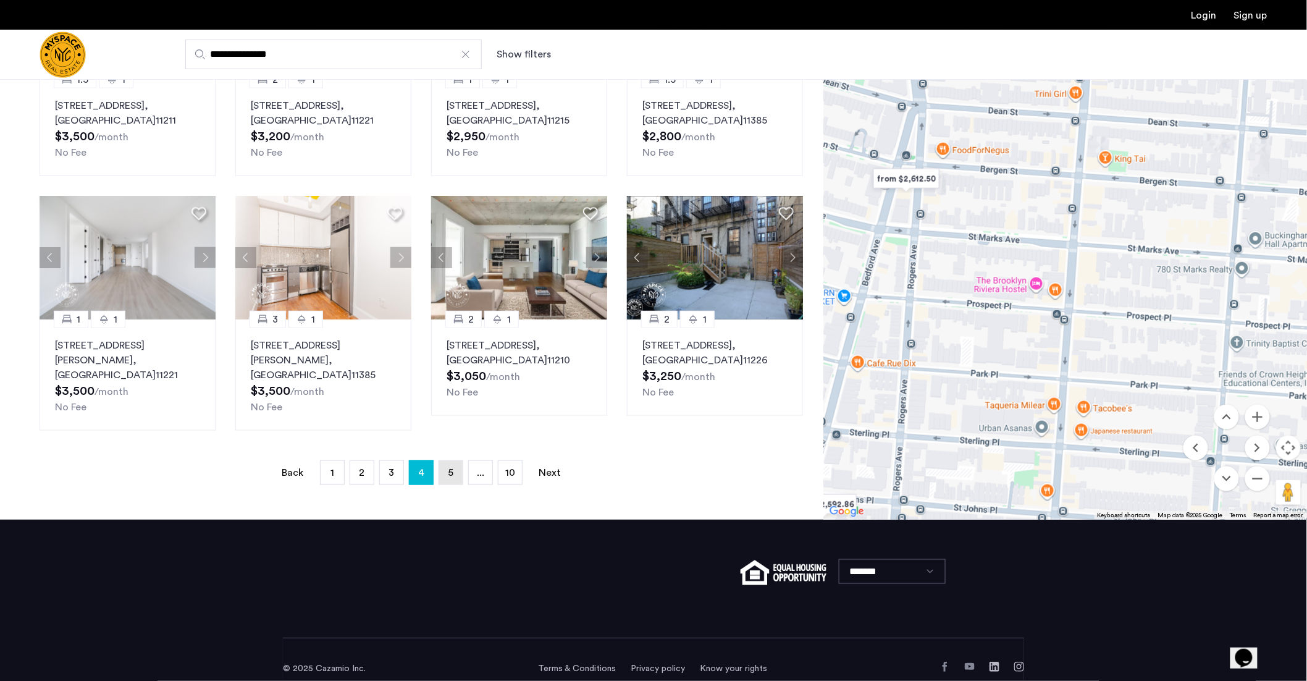
click at [453, 467] on span "5" at bounding box center [451, 472] width 6 height 10
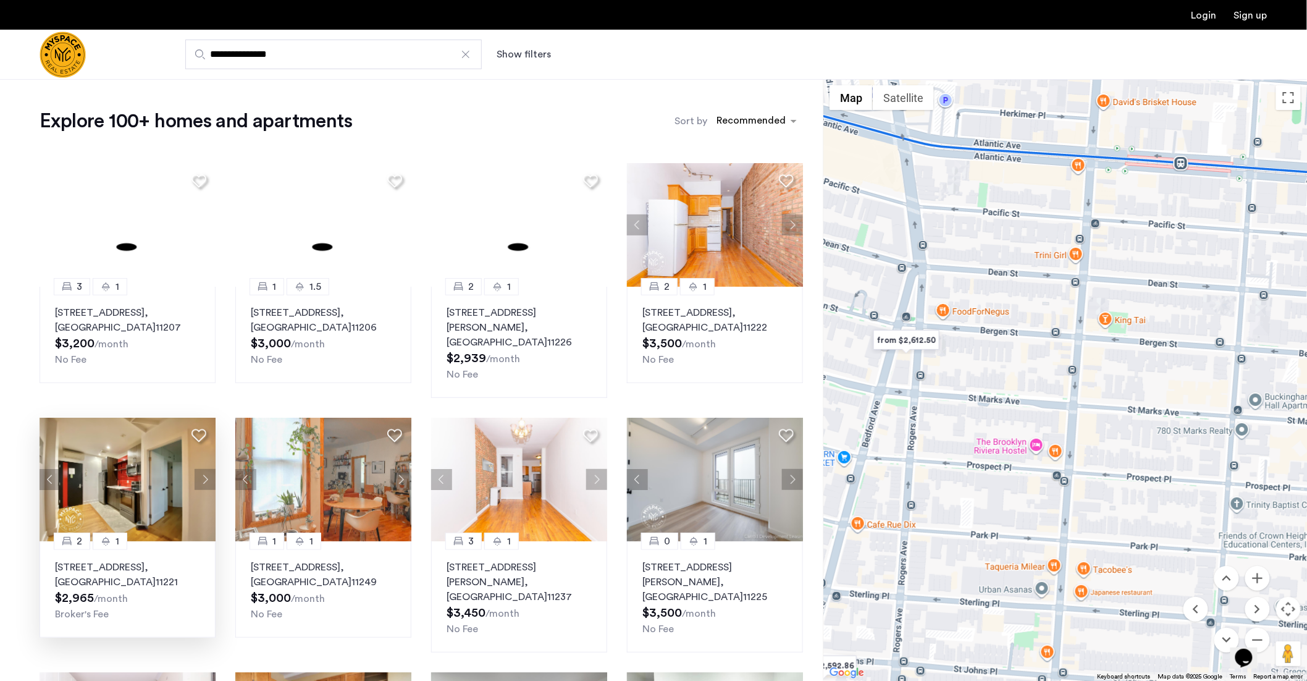
click at [209, 469] on button "Next apartment" at bounding box center [205, 479] width 21 height 21
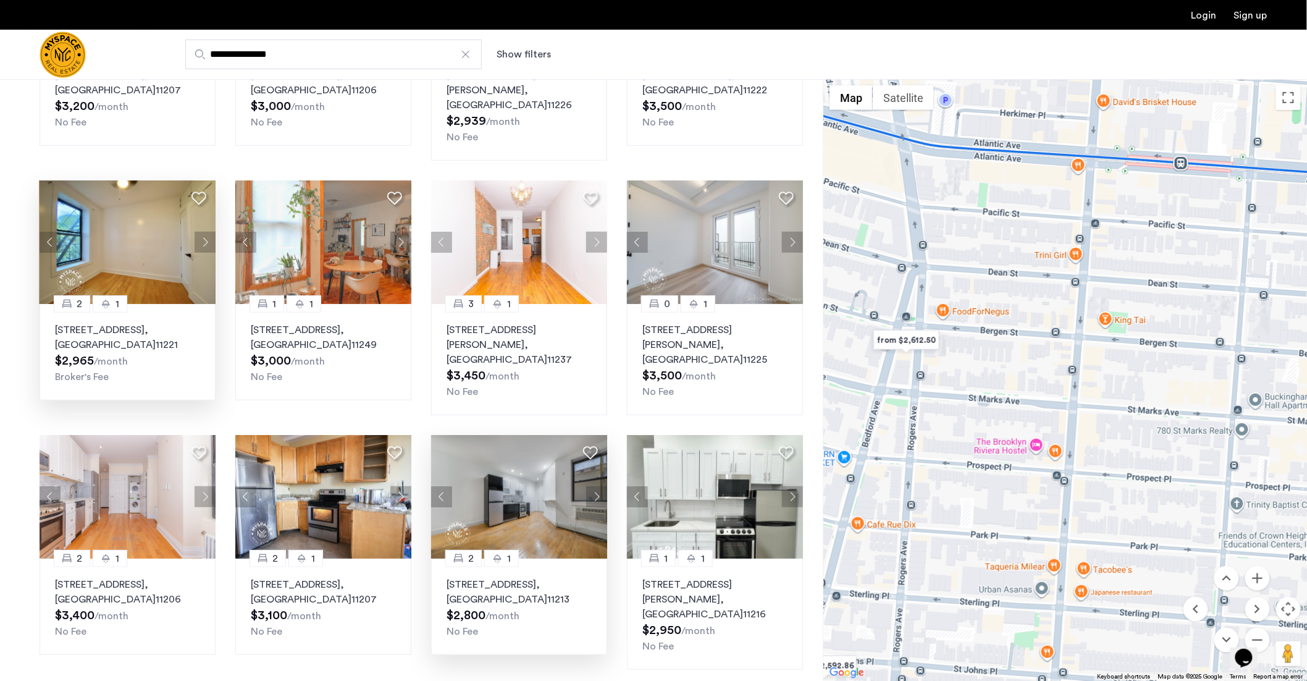
scroll to position [274, 0]
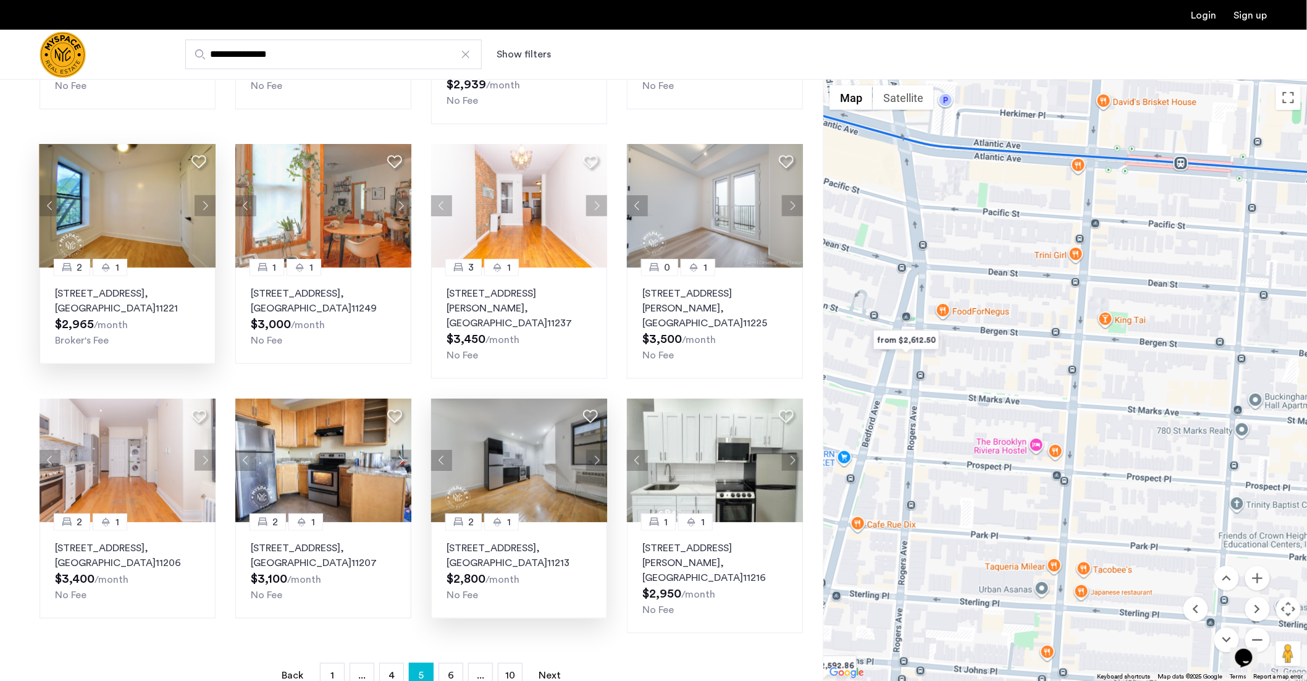
click at [596, 450] on button "Next apartment" at bounding box center [596, 460] width 21 height 21
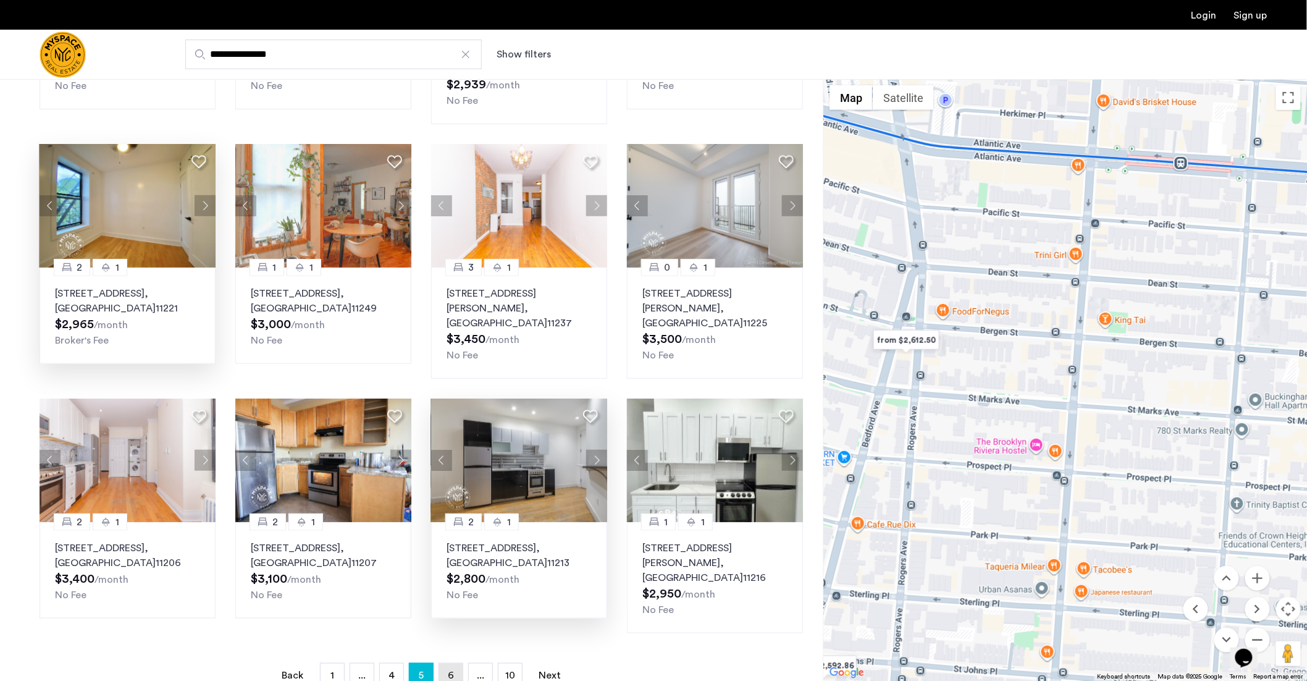
click at [455, 663] on link "page 6" at bounding box center [450, 674] width 23 height 23
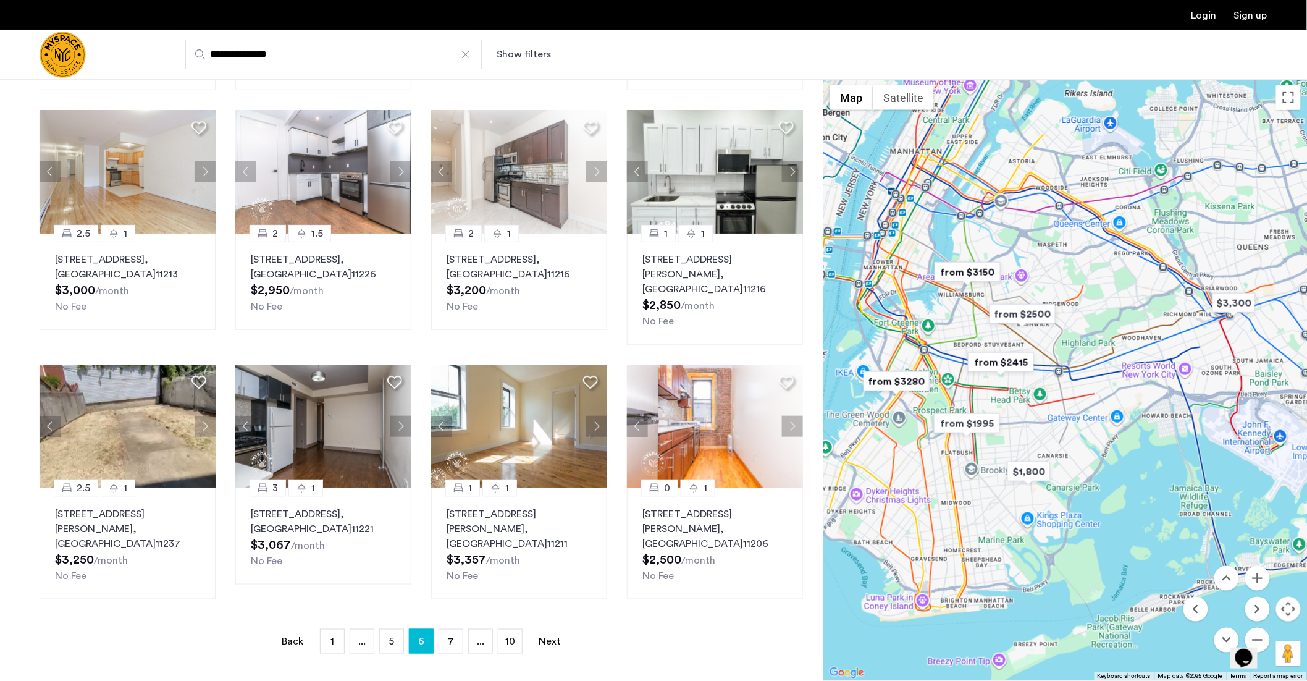
scroll to position [314, 0]
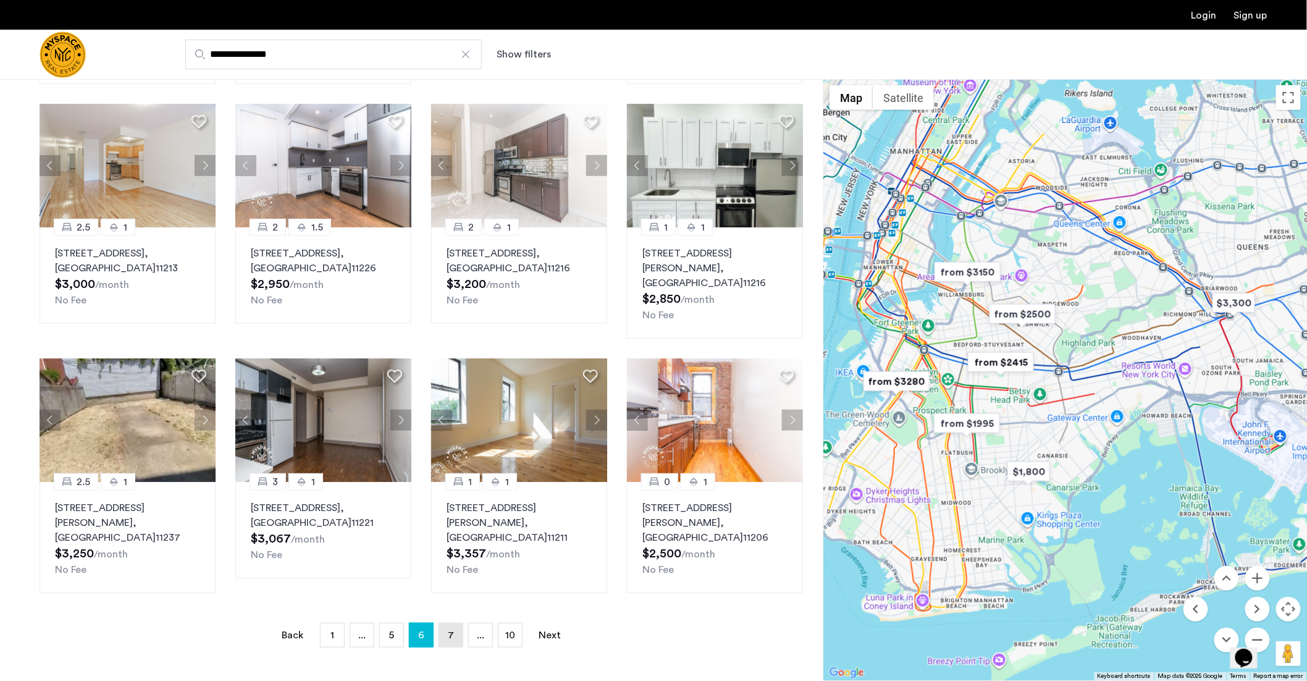
click at [450, 630] on span "7" at bounding box center [451, 635] width 6 height 10
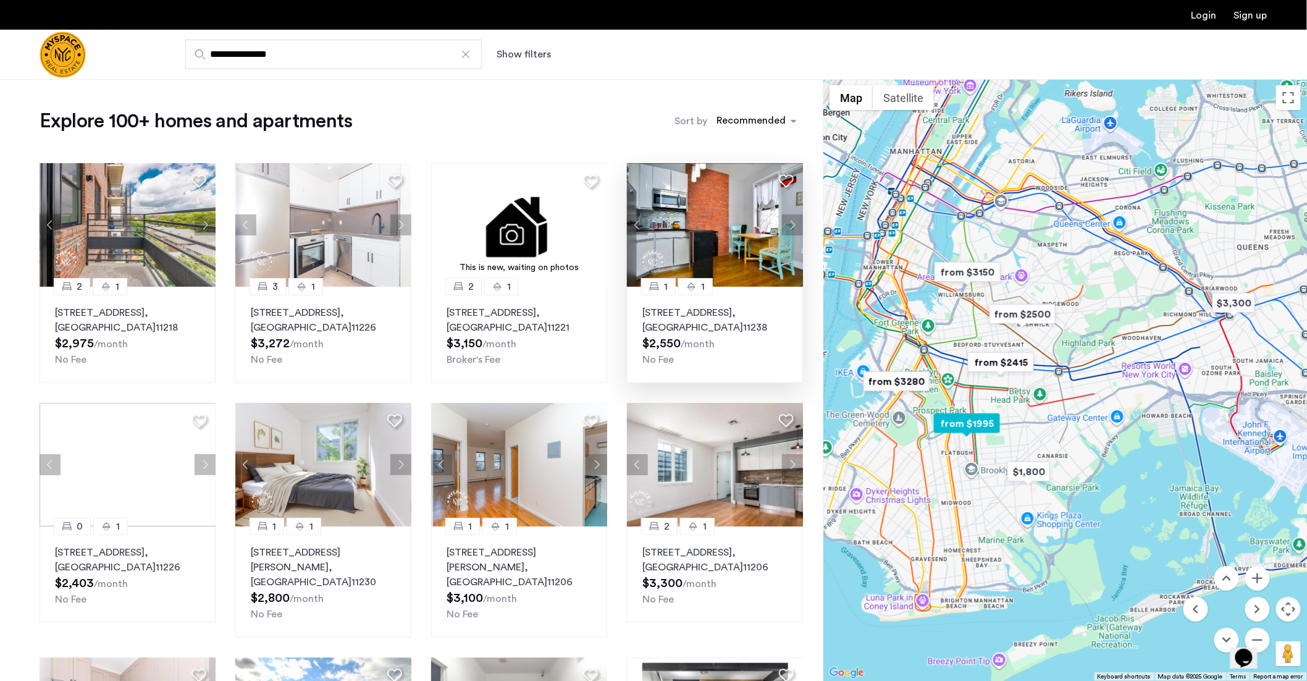
click at [788, 225] on button "Next apartment" at bounding box center [792, 224] width 21 height 21
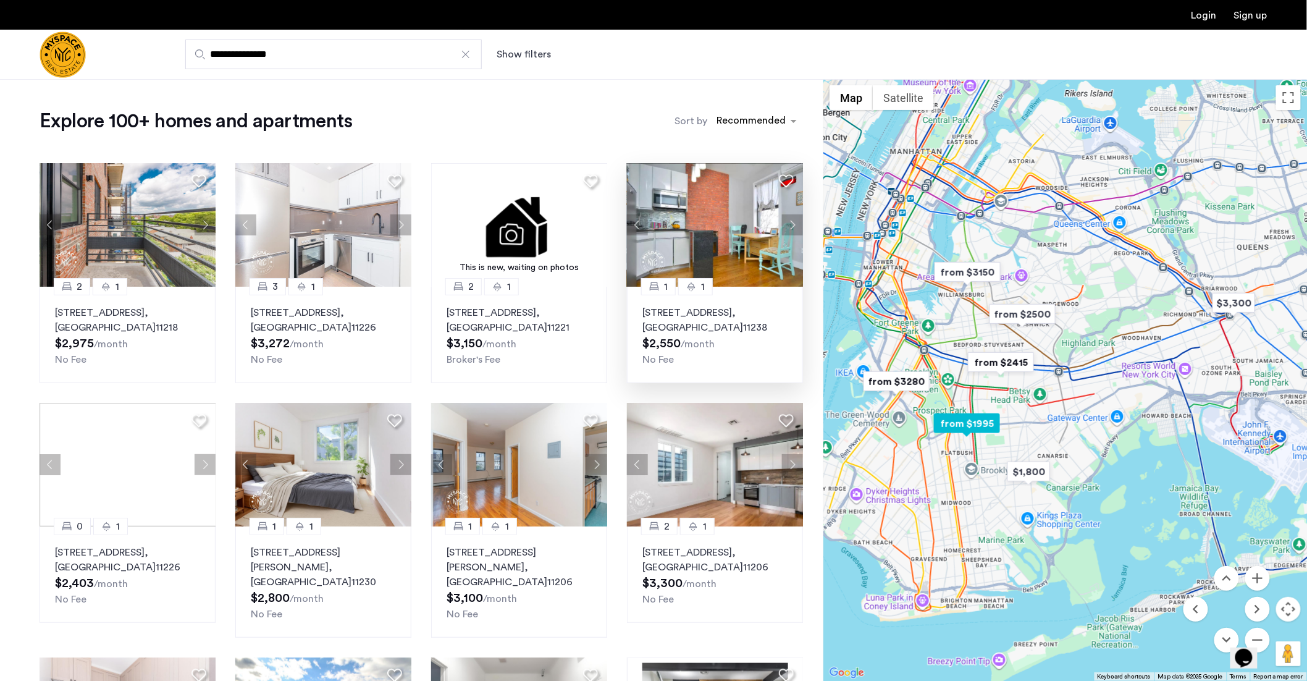
click at [788, 225] on button "Next apartment" at bounding box center [792, 224] width 21 height 21
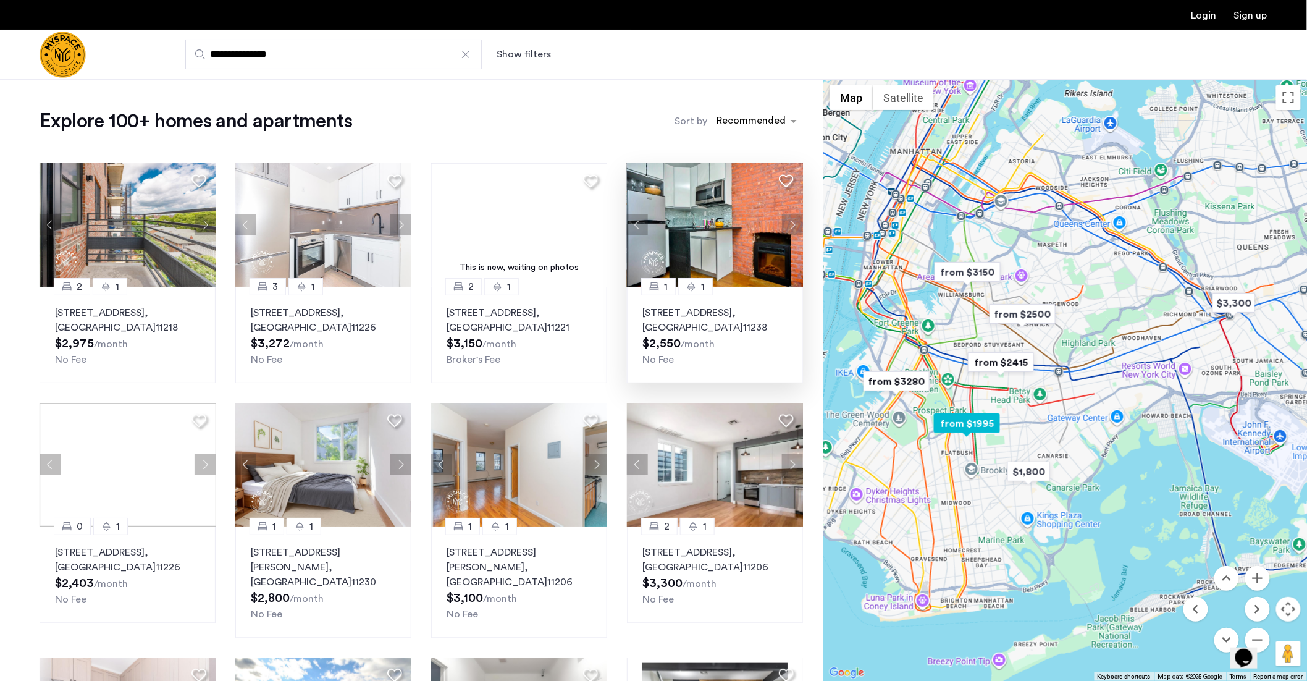
click at [788, 225] on button "Next apartment" at bounding box center [792, 224] width 21 height 21
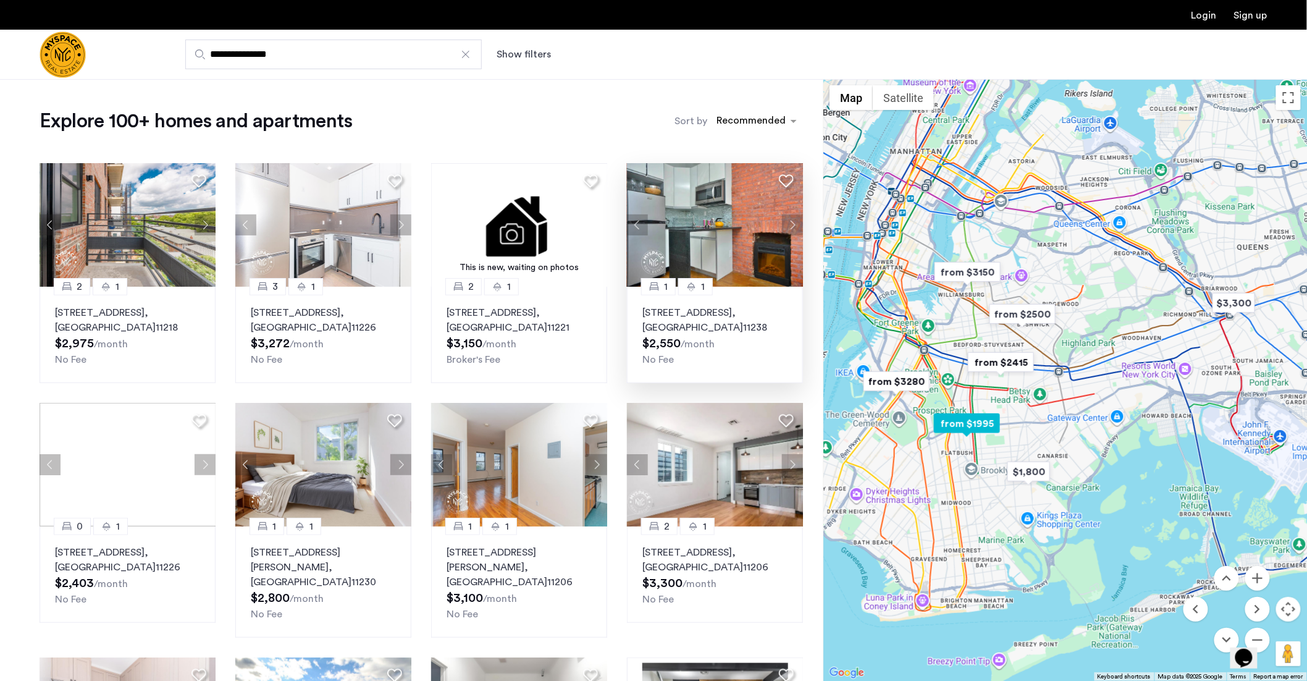
click at [788, 225] on button "Next apartment" at bounding box center [792, 224] width 21 height 21
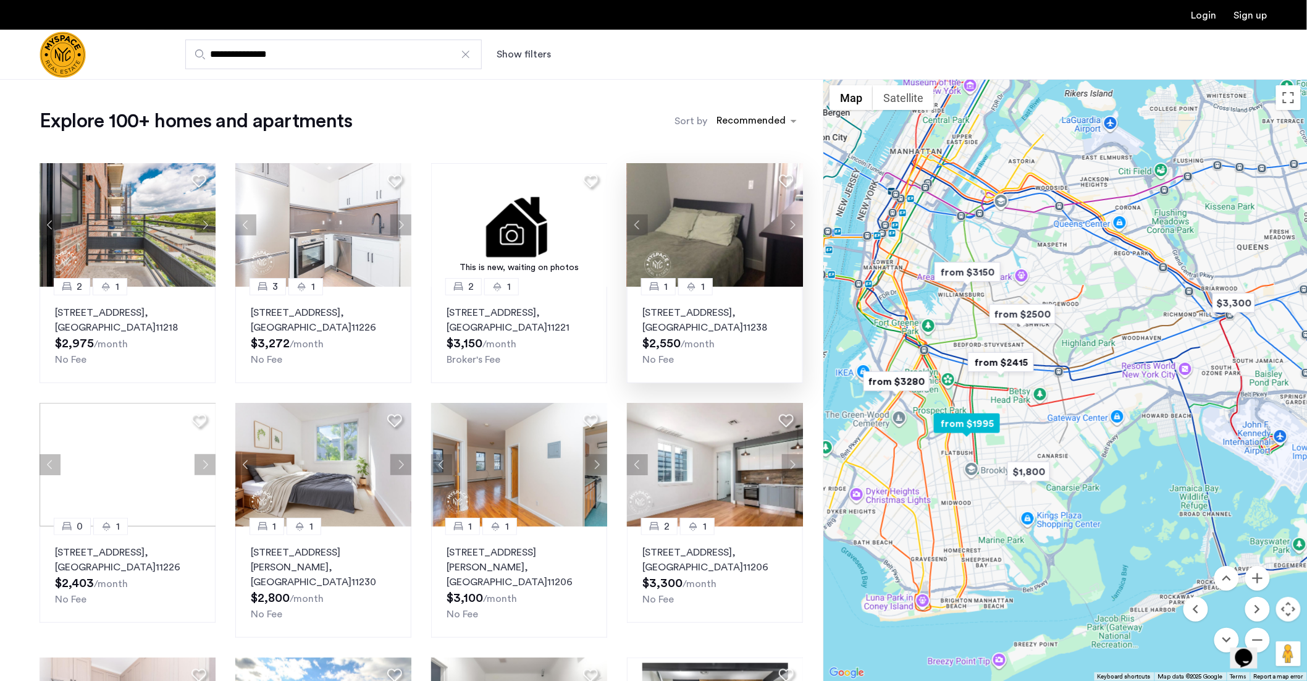
click at [788, 225] on button "Next apartment" at bounding box center [792, 224] width 21 height 21
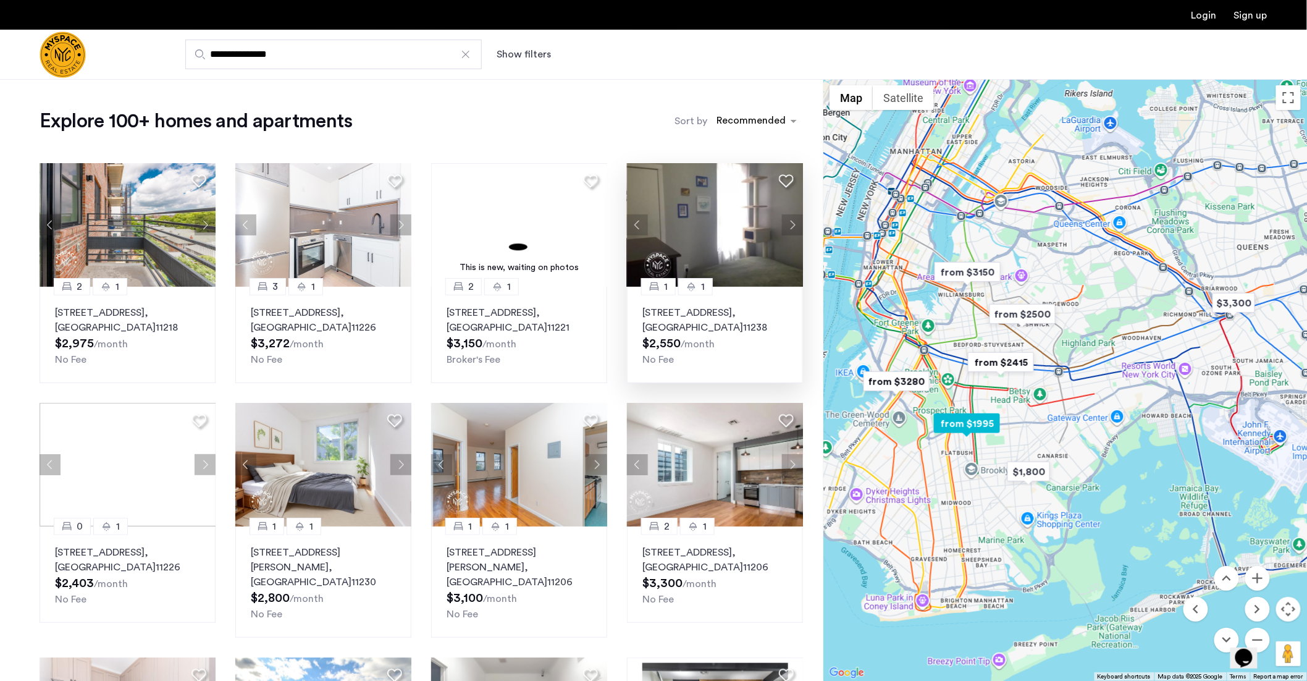
click at [788, 225] on button "Next apartment" at bounding box center [792, 224] width 21 height 21
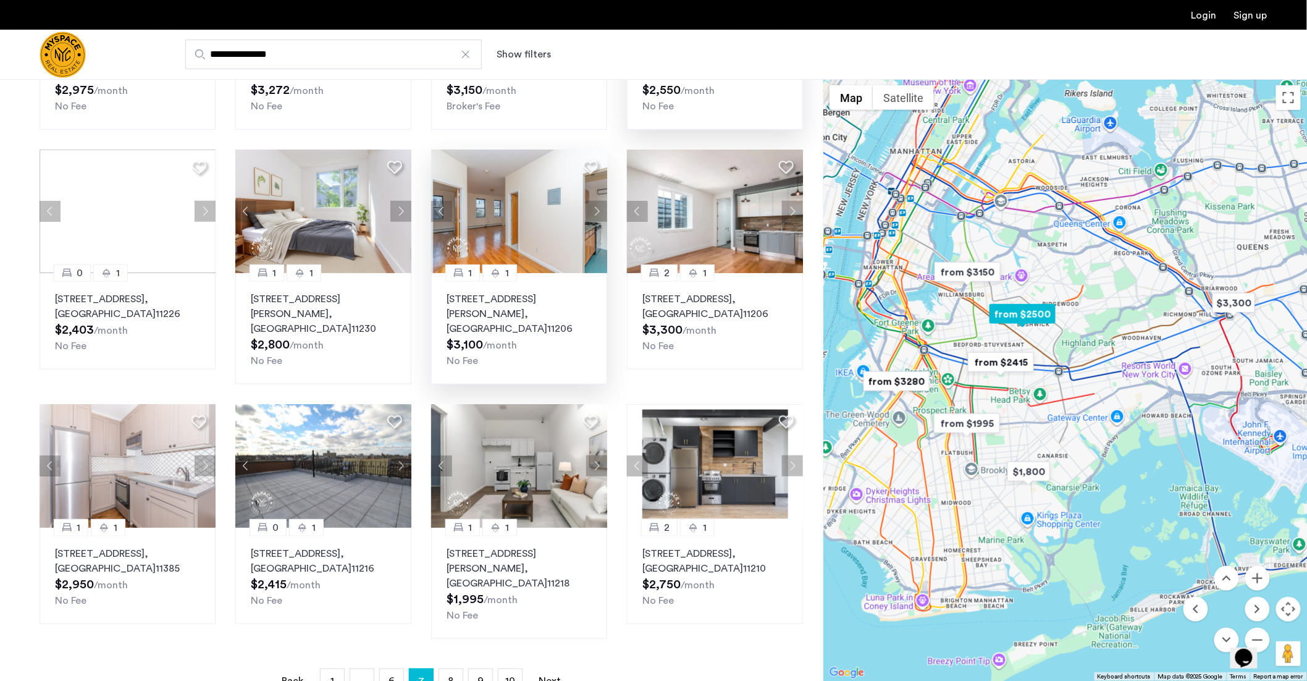
scroll to position [254, 0]
click at [455, 668] on link "page 8" at bounding box center [450, 679] width 23 height 23
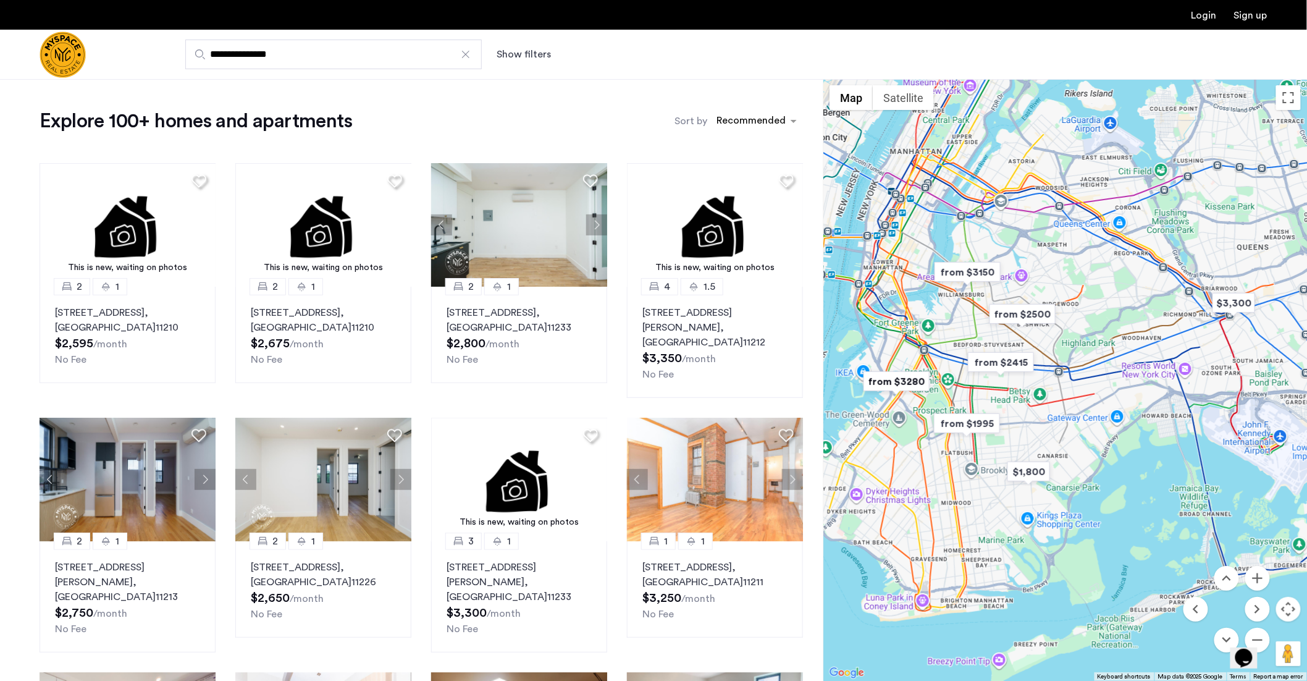
click at [307, 59] on input "**********" at bounding box center [333, 55] width 296 height 30
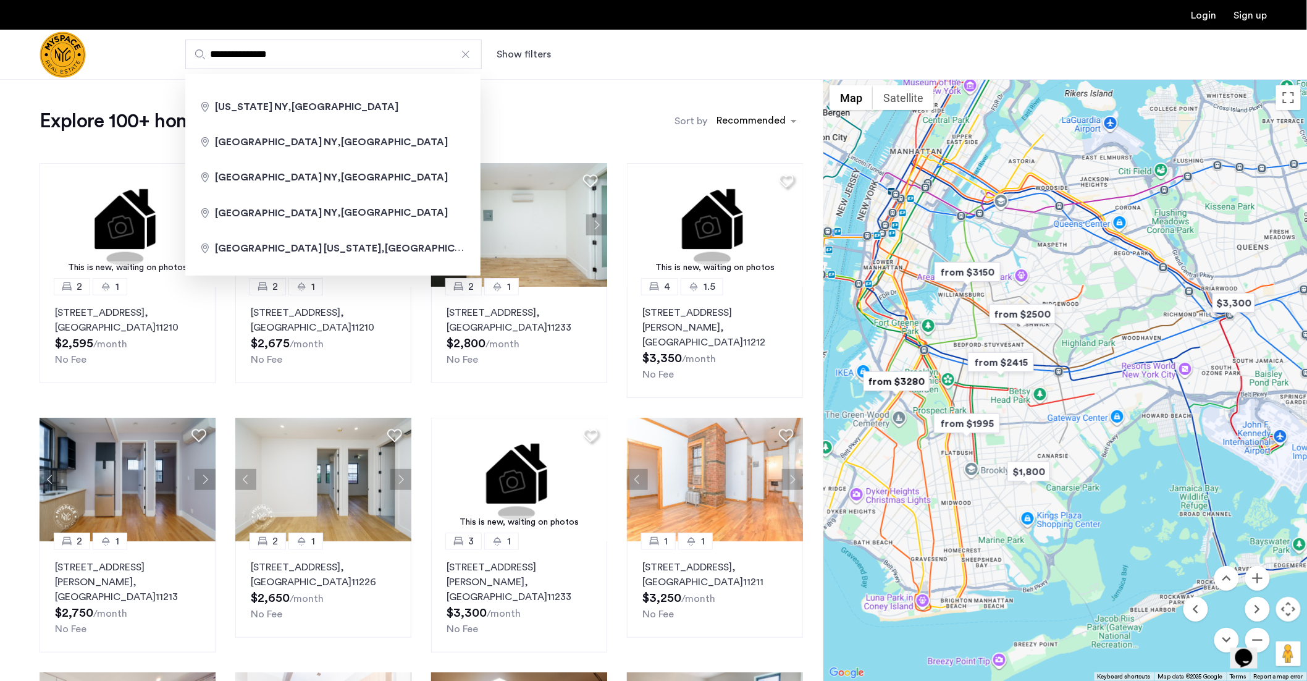
click at [458, 56] on input "**********" at bounding box center [333, 55] width 296 height 30
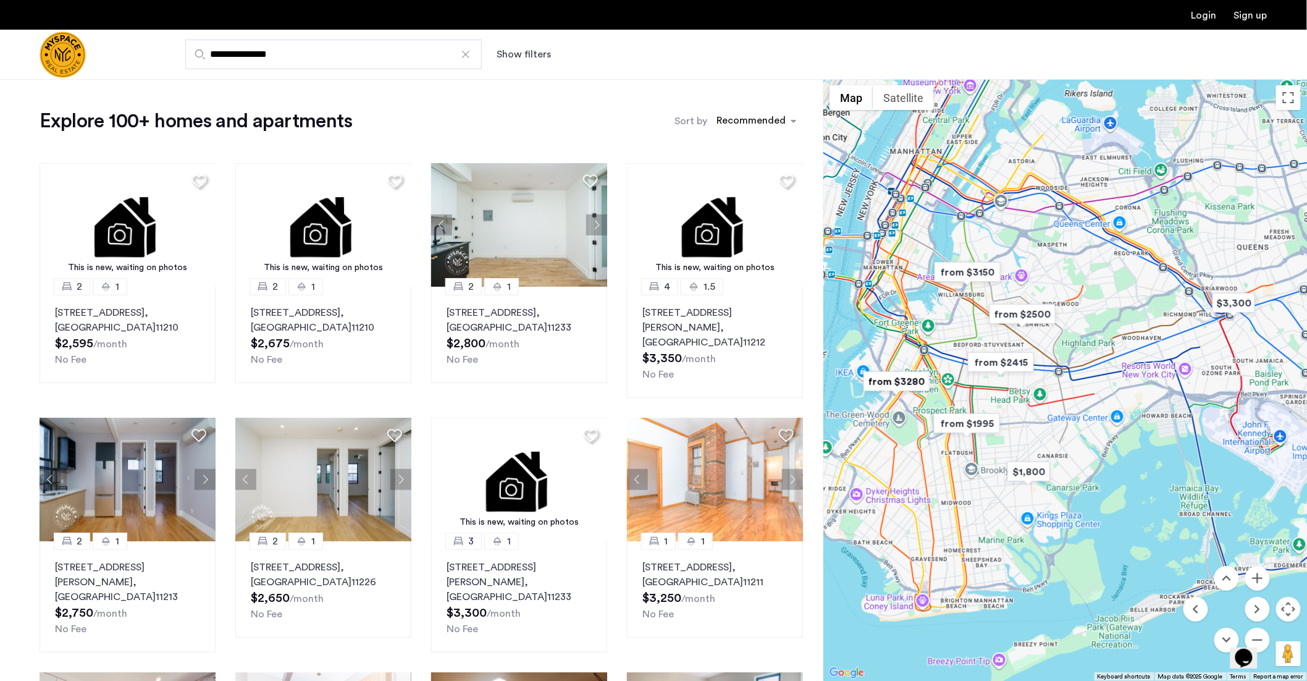
click at [464, 56] on div at bounding box center [465, 54] width 12 height 12
click at [464, 56] on input "**********" at bounding box center [333, 55] width 296 height 30
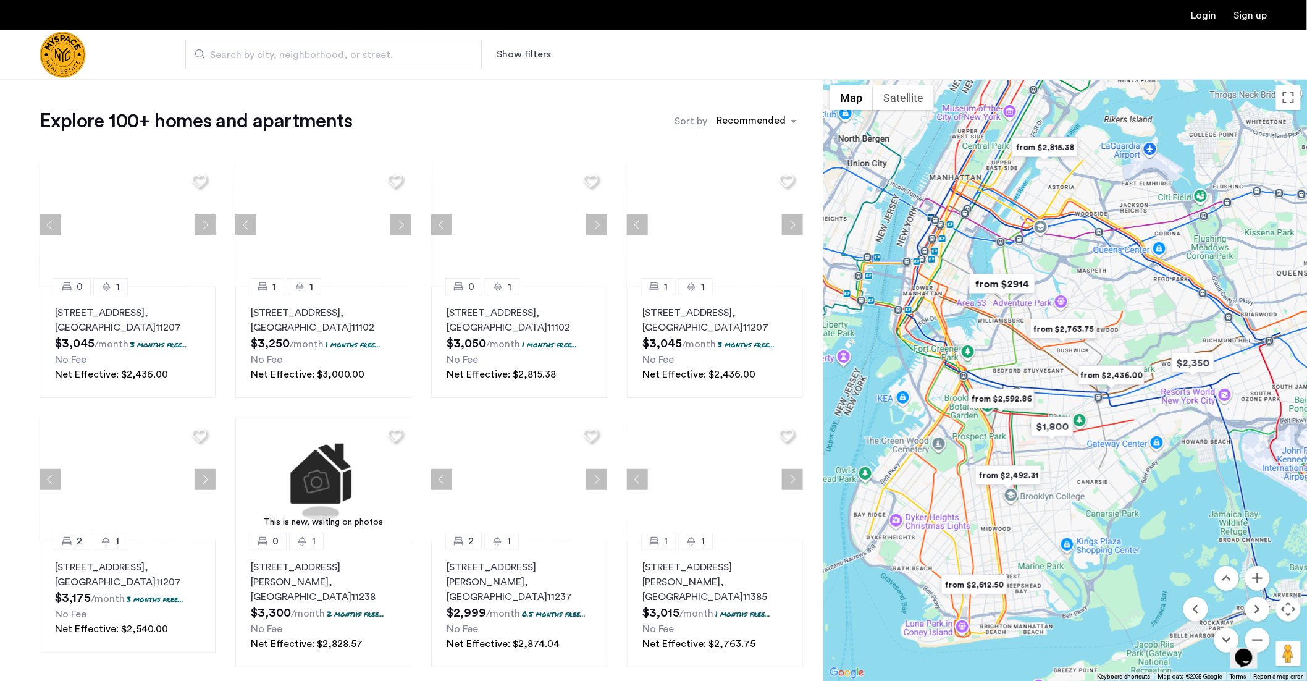
click at [381, 53] on span "Search by city, neighborhood, or street." at bounding box center [328, 55] width 237 height 15
click at [381, 53] on input "Search by city, neighborhood, or street." at bounding box center [333, 55] width 296 height 30
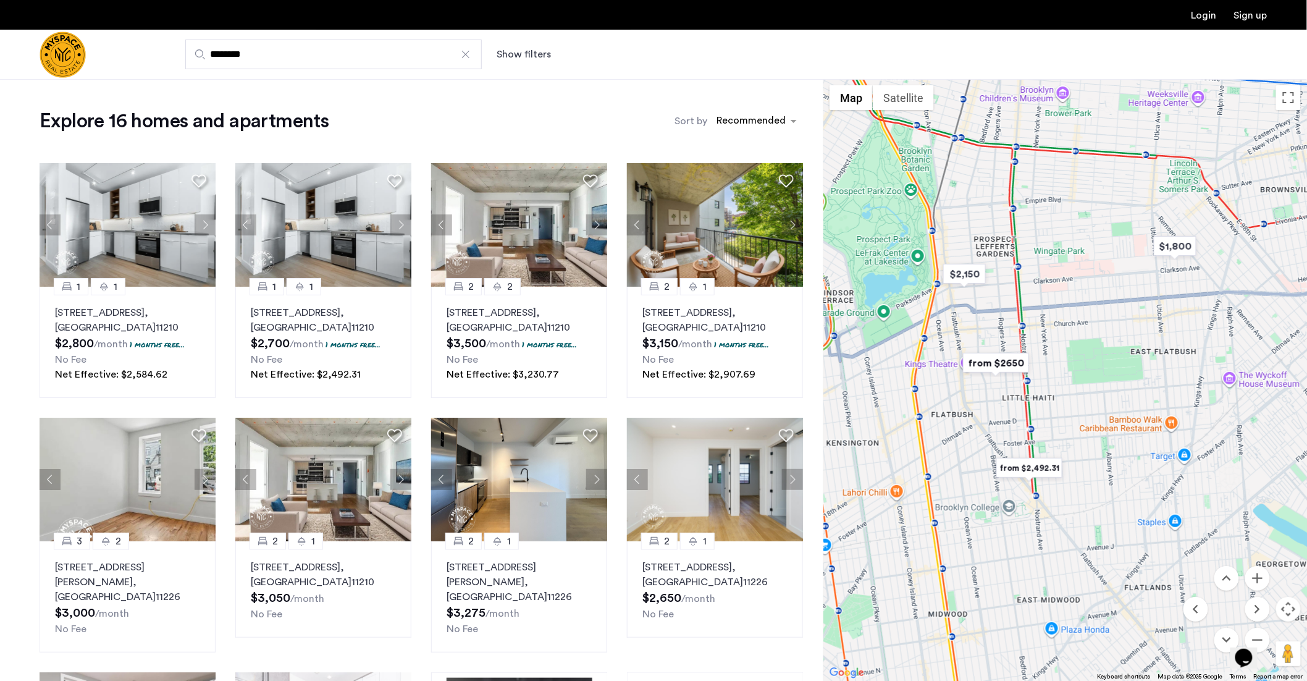
type input "********"
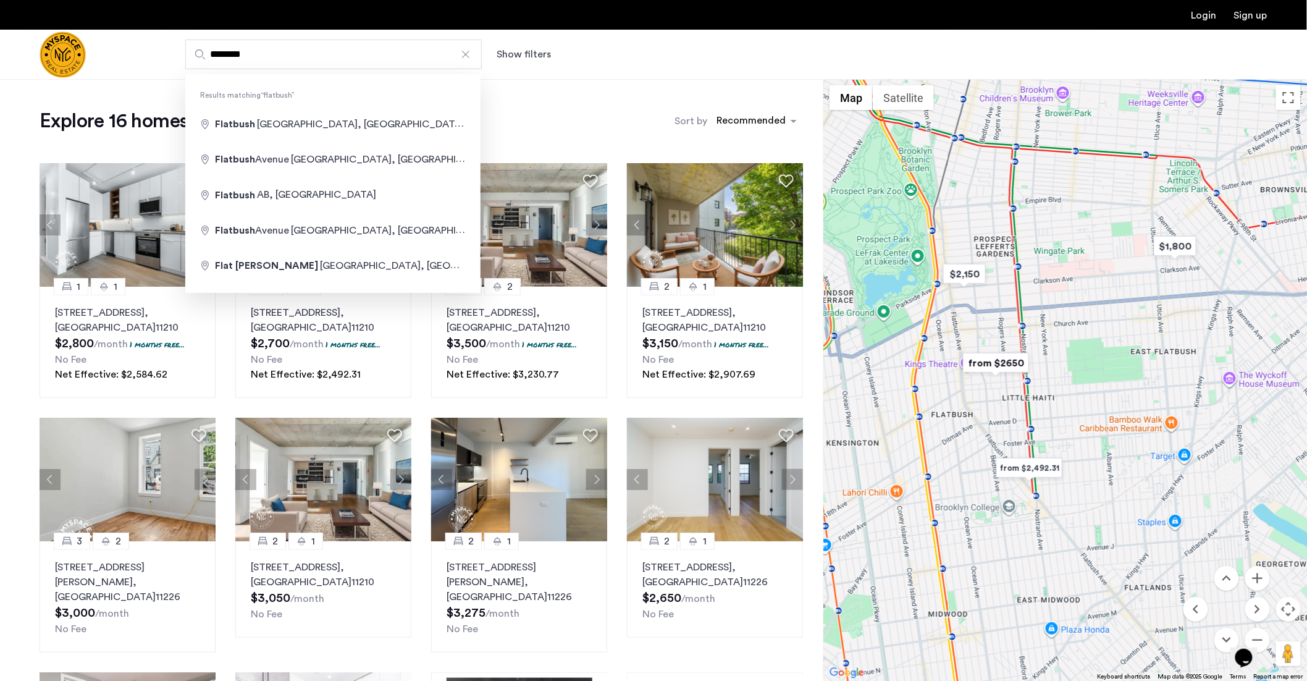
click at [17, 400] on div "Explore 16 homes and apartments Sort by Recommended 1 1 [STREET_ADDRESS] $2,800…" at bounding box center [411, 530] width 823 height 902
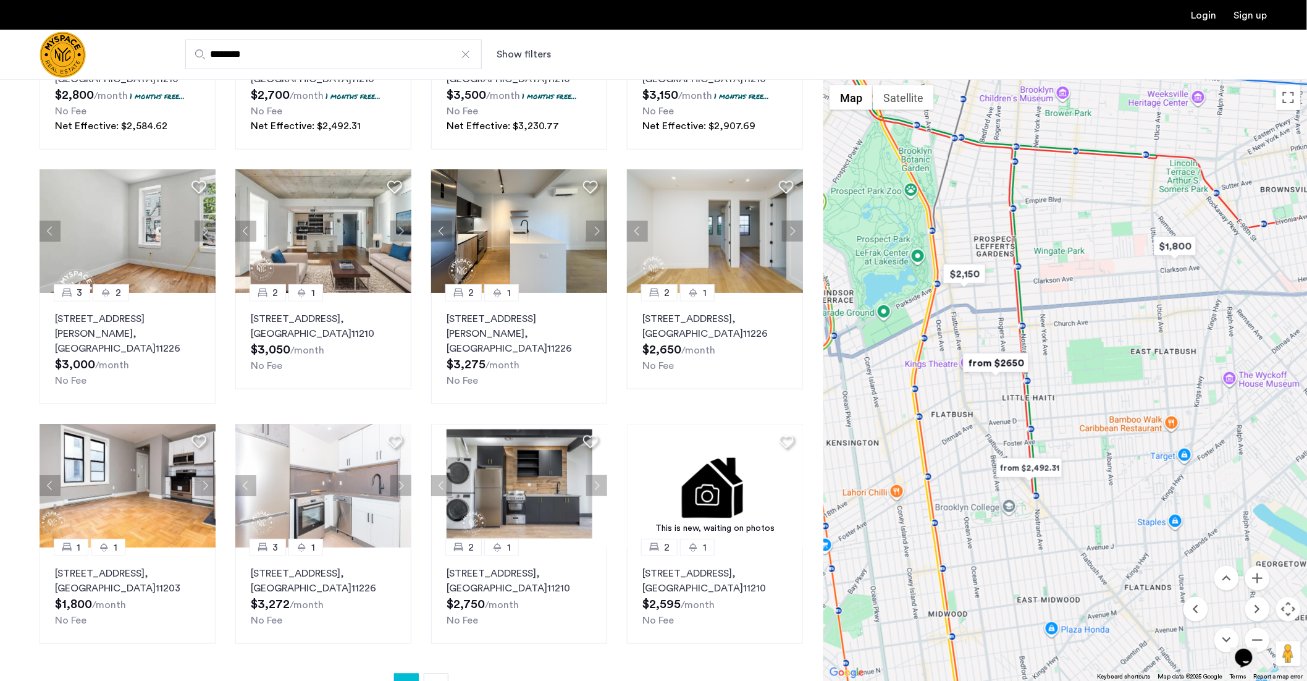
scroll to position [267, 0]
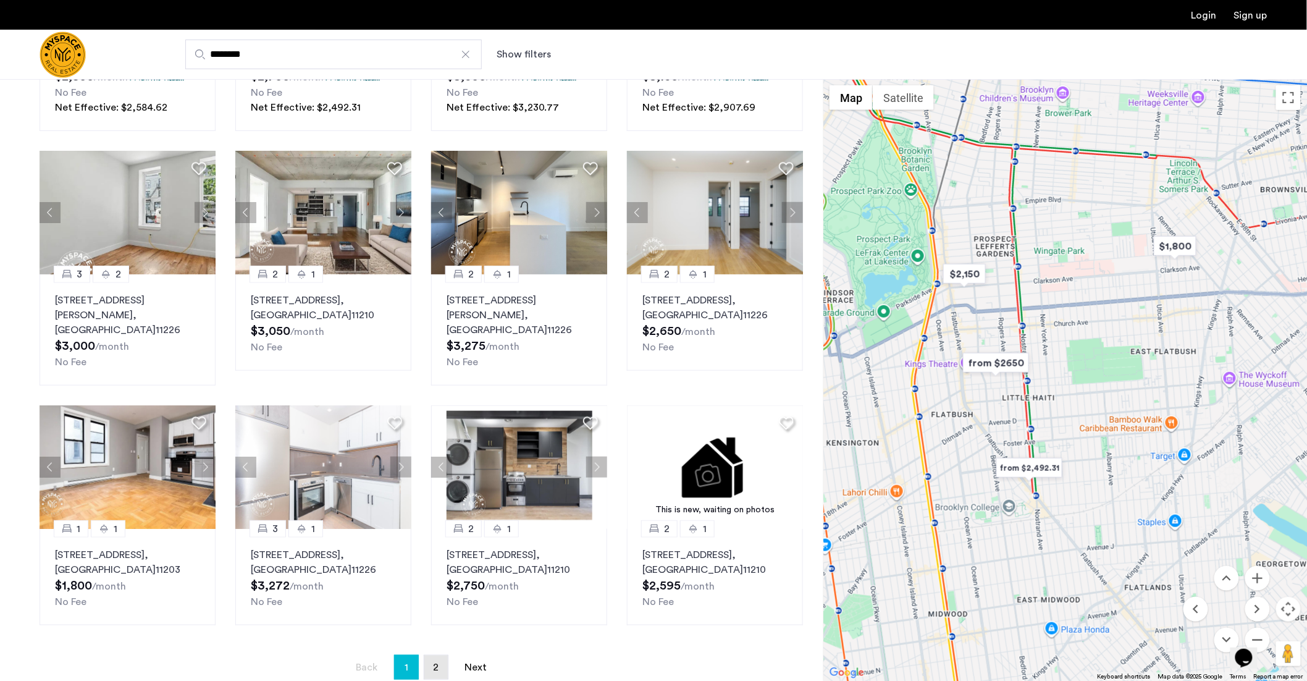
click at [431, 658] on link "page 2" at bounding box center [435, 666] width 23 height 23
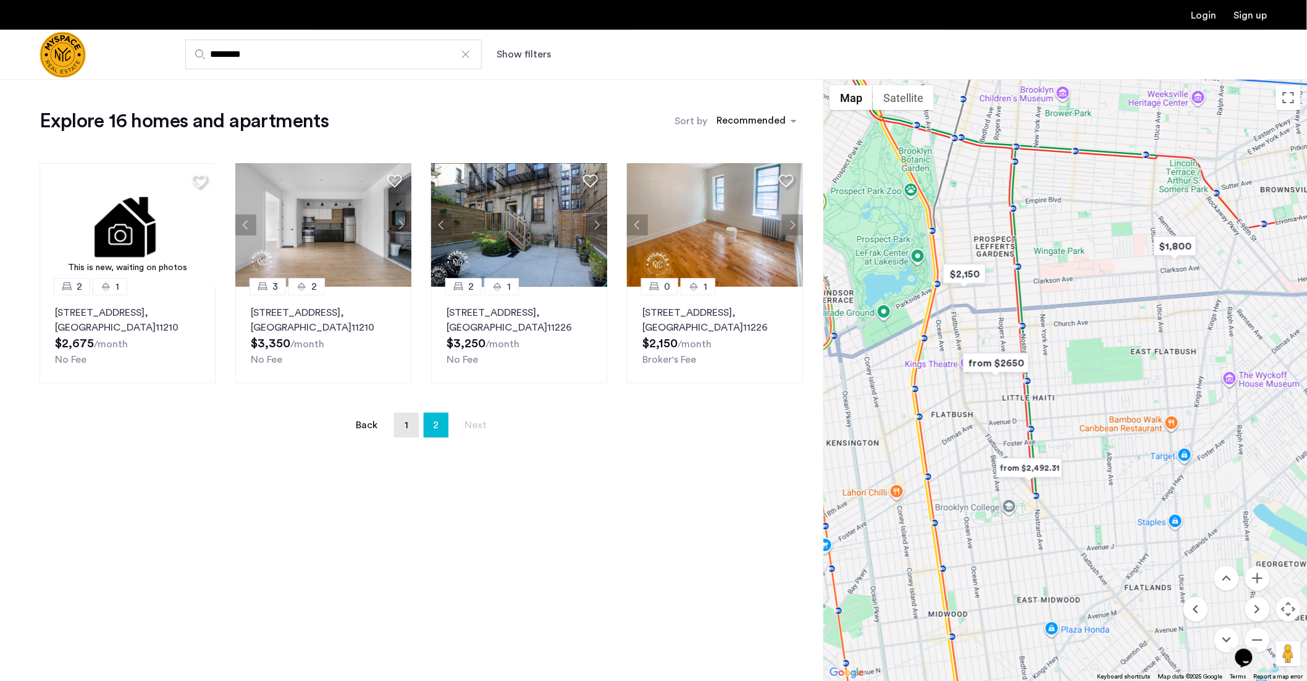
click at [408, 430] on span "1" at bounding box center [407, 425] width 4 height 10
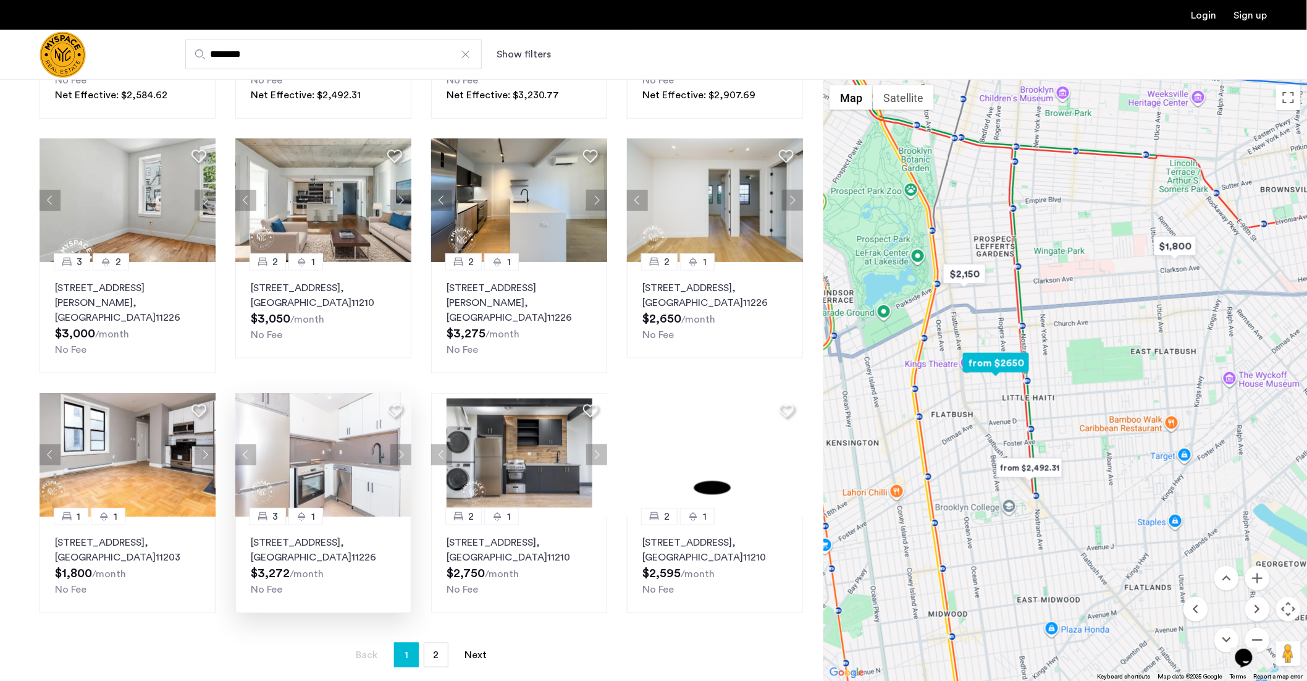
scroll to position [295, 0]
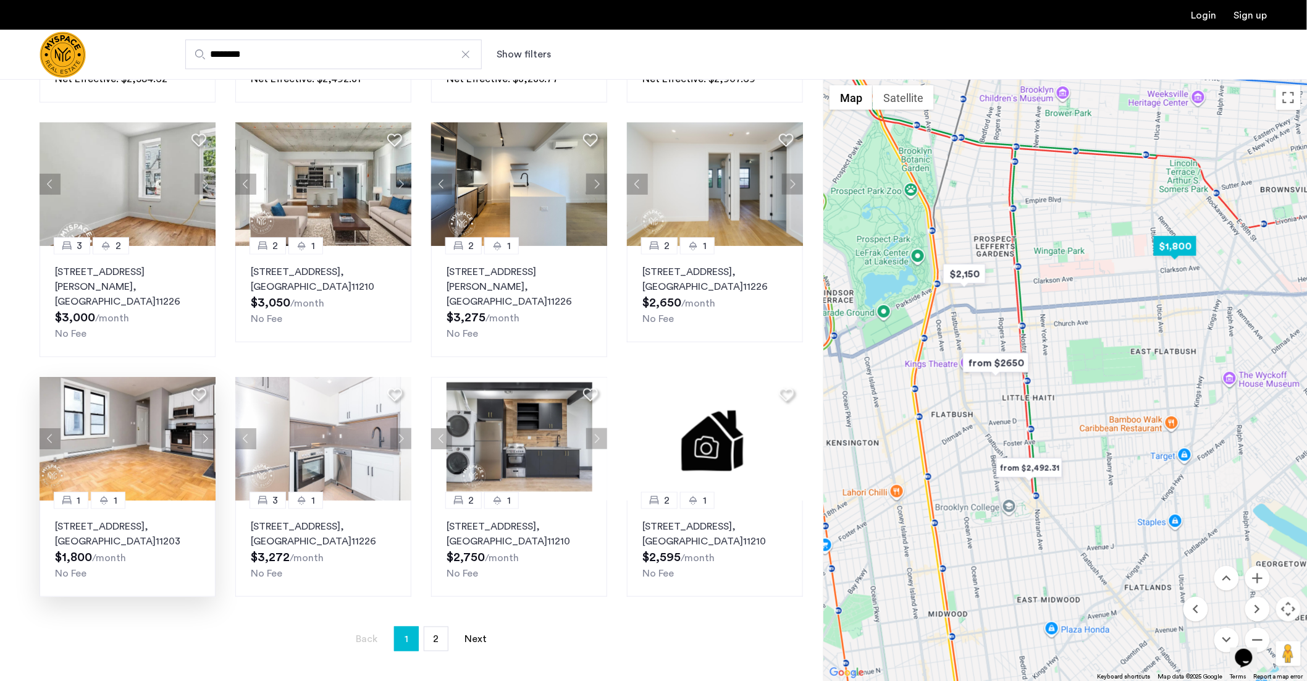
click at [203, 428] on button "Next apartment" at bounding box center [205, 438] width 21 height 21
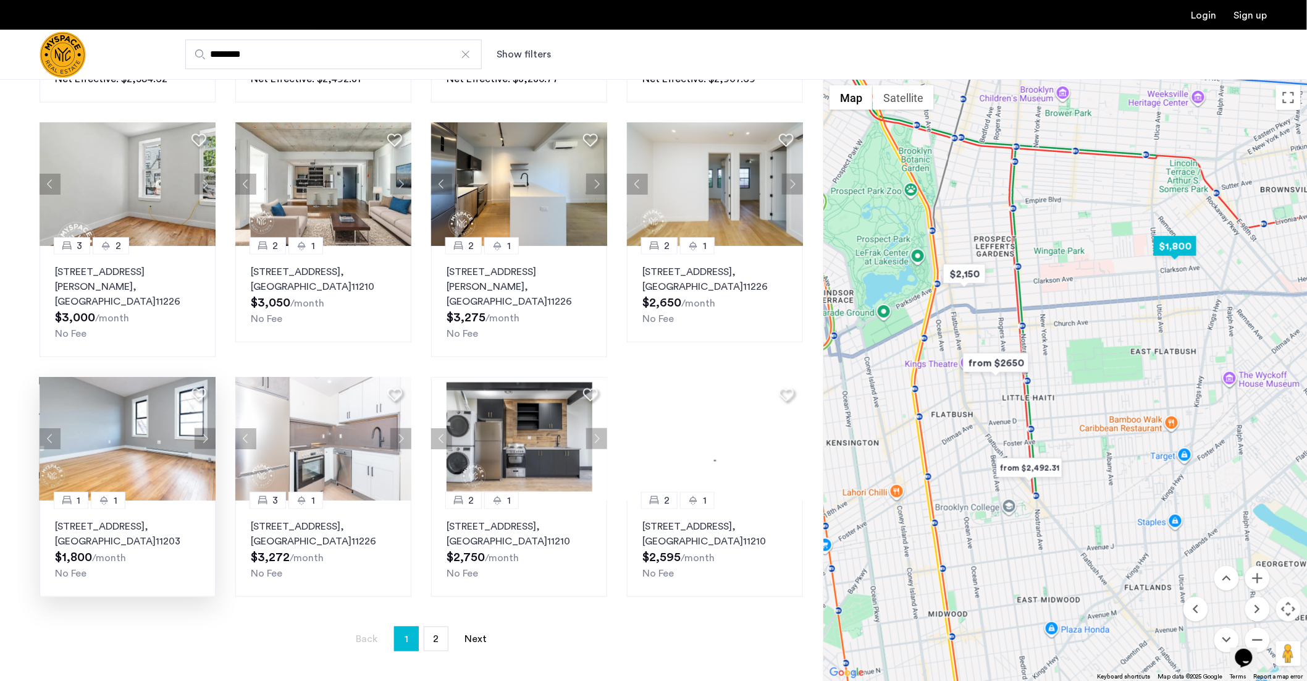
click at [204, 428] on button "Next apartment" at bounding box center [205, 438] width 21 height 21
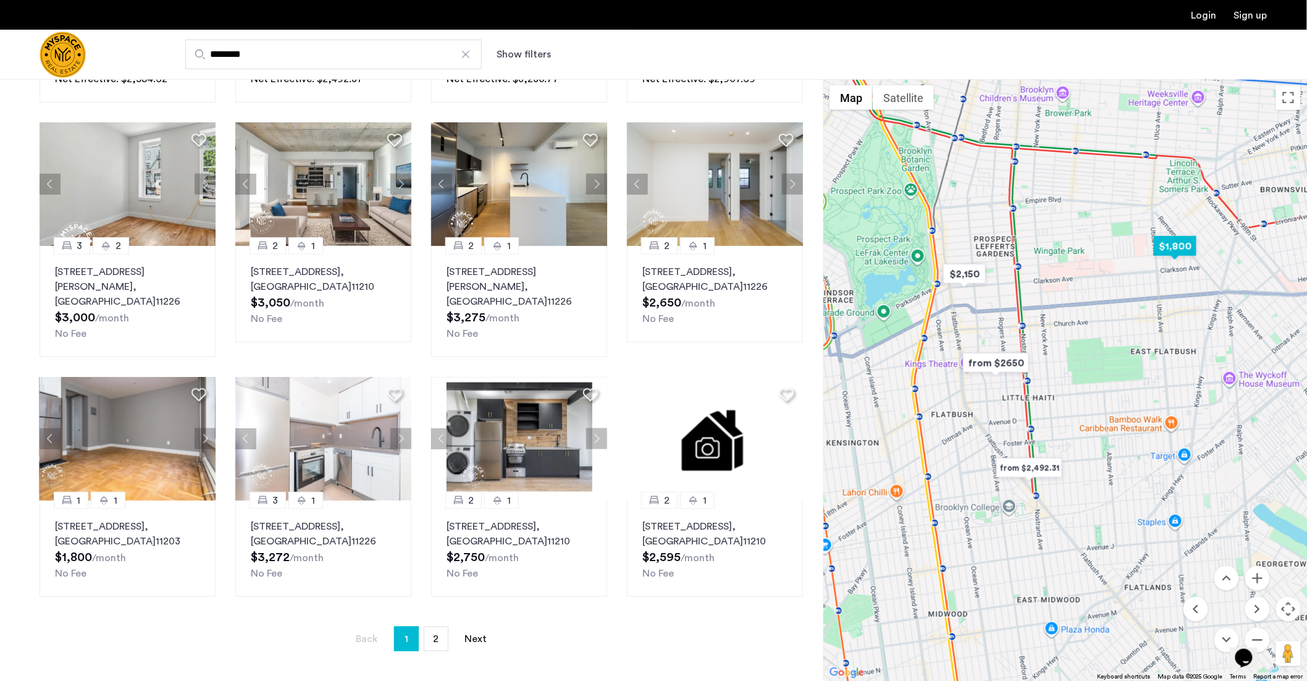
click at [205, 428] on button "Next apartment" at bounding box center [205, 438] width 21 height 21
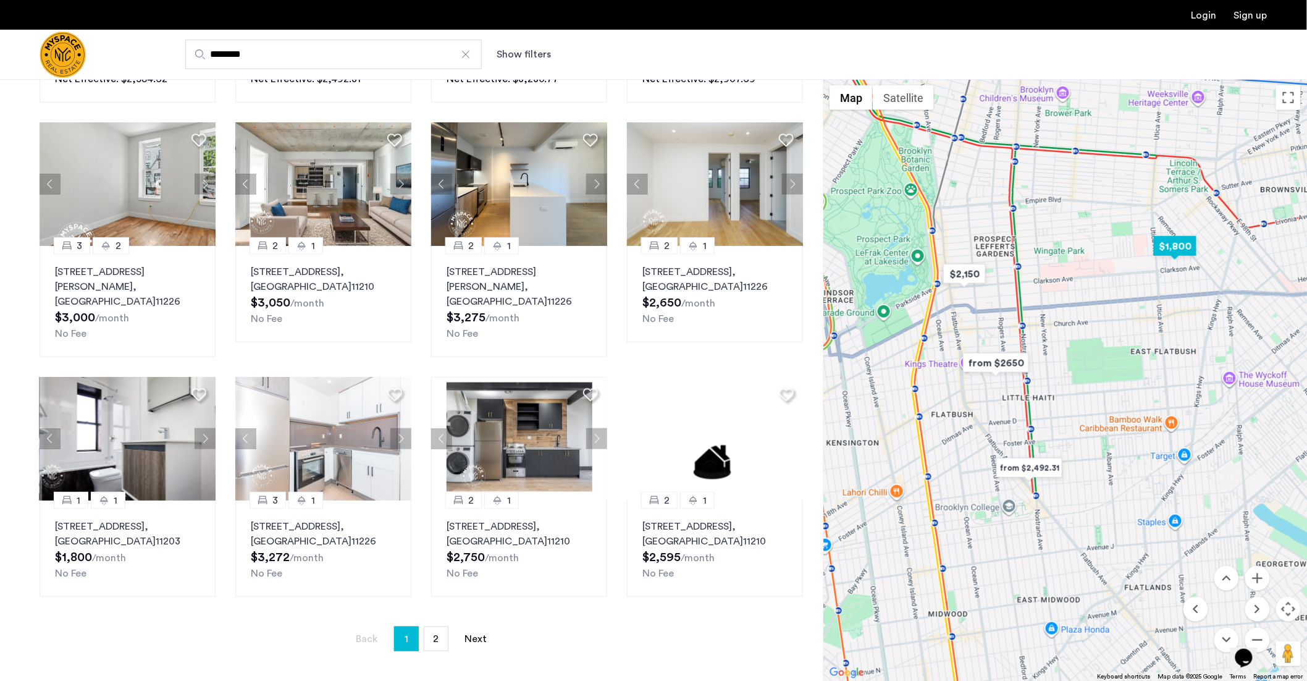
click at [205, 428] on button "Next apartment" at bounding box center [205, 438] width 21 height 21
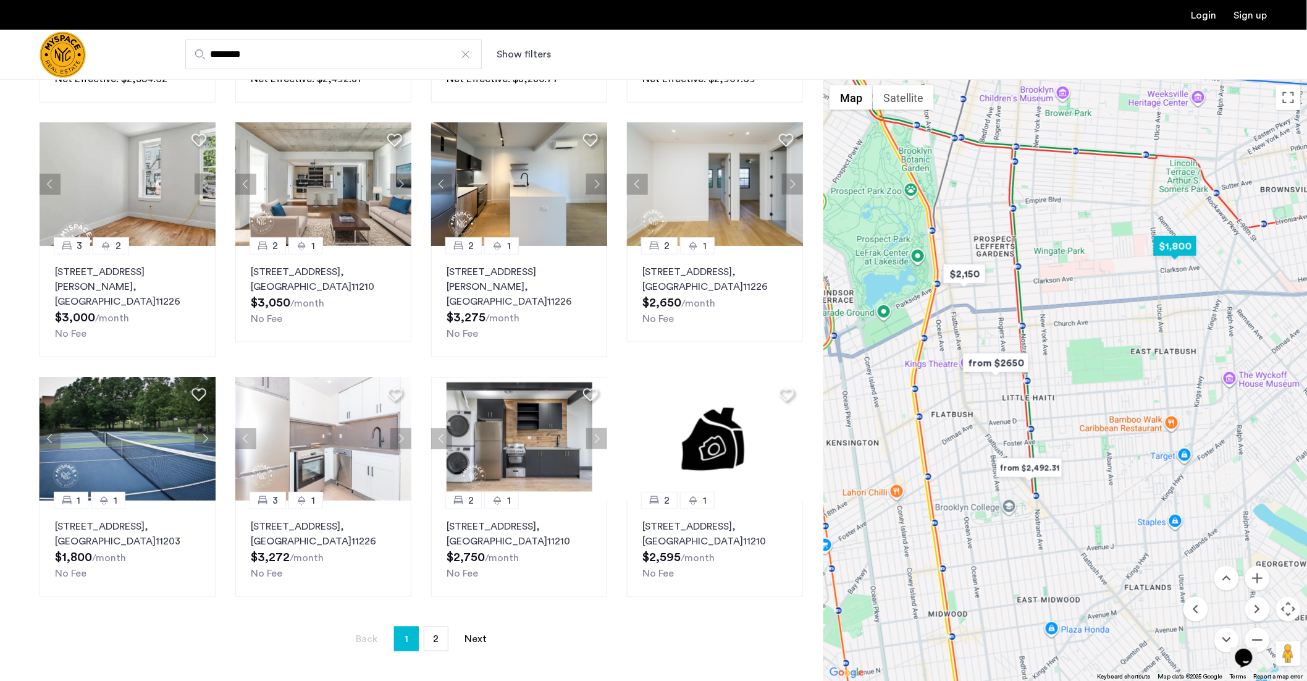
click at [204, 428] on button "Next apartment" at bounding box center [205, 438] width 21 height 21
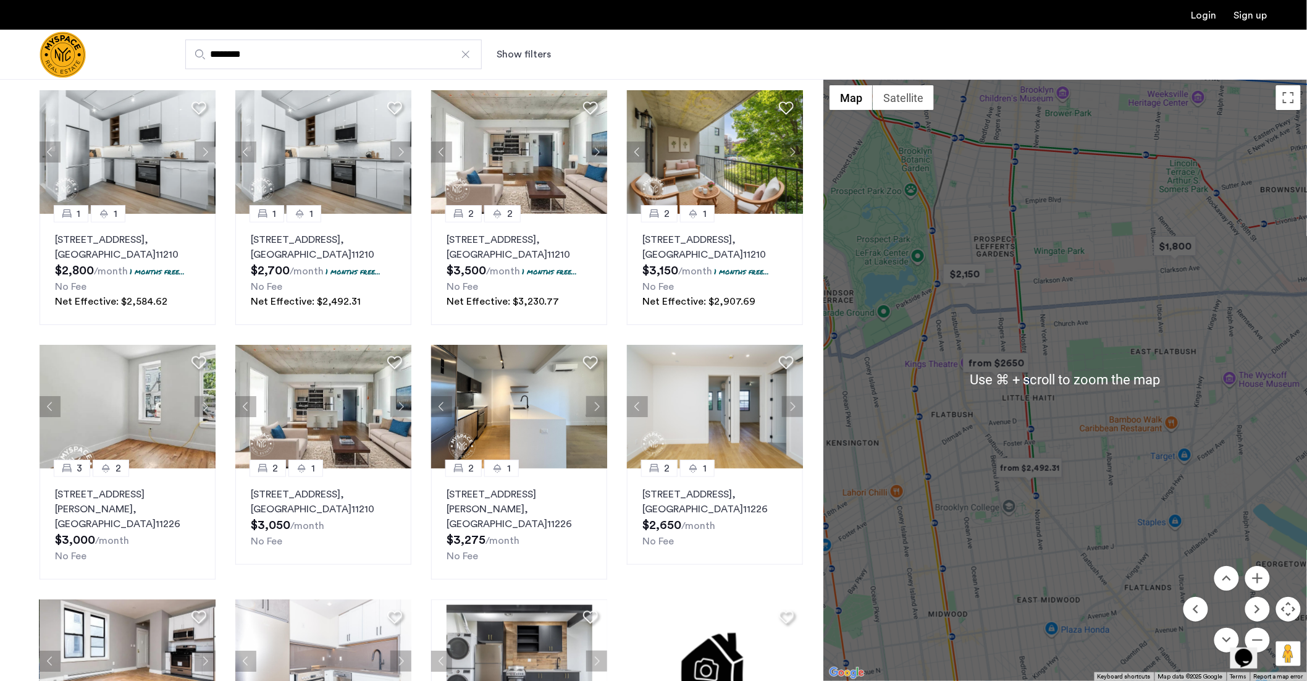
scroll to position [82, 0]
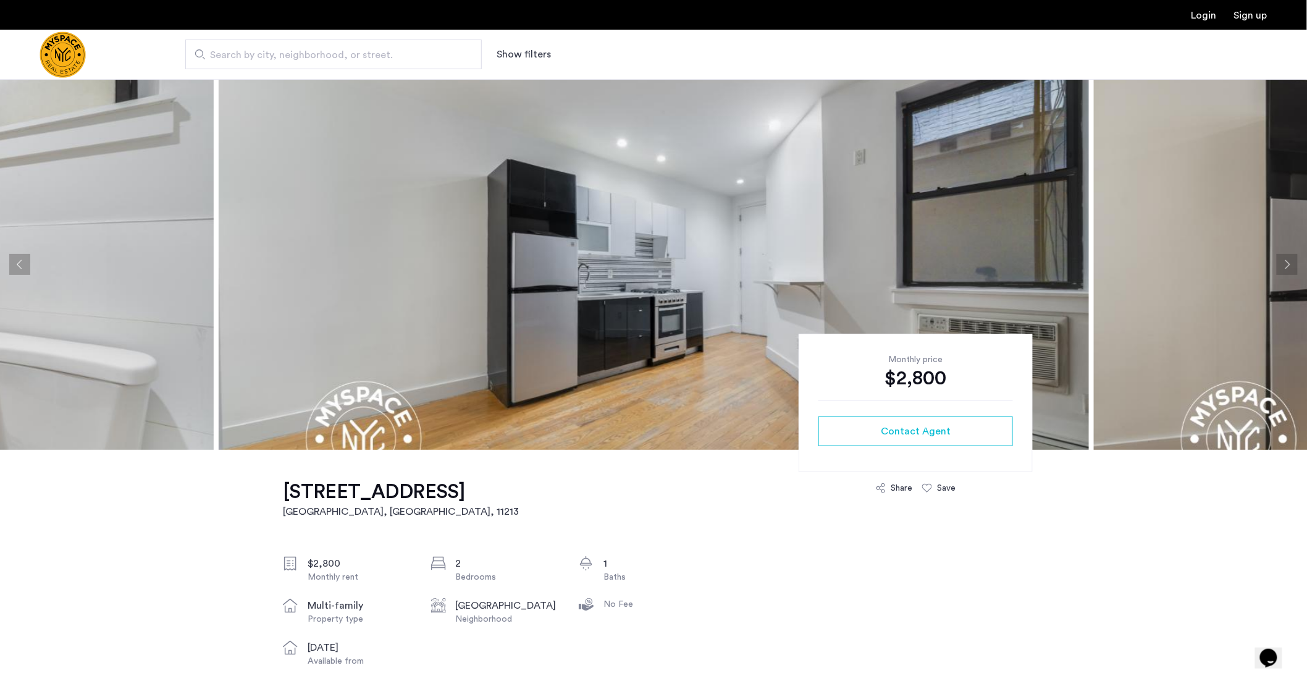
click at [244, 56] on span "Search by city, neighborhood, or street." at bounding box center [328, 55] width 237 height 15
click at [244, 56] on input "Search by city, neighborhood, or street." at bounding box center [333, 55] width 296 height 30
copy span "by"
click at [282, 46] on input "Search by city, neighborhood, or street." at bounding box center [333, 55] width 296 height 30
click at [244, 57] on span "Search by city, neighborhood, or street." at bounding box center [328, 55] width 237 height 15
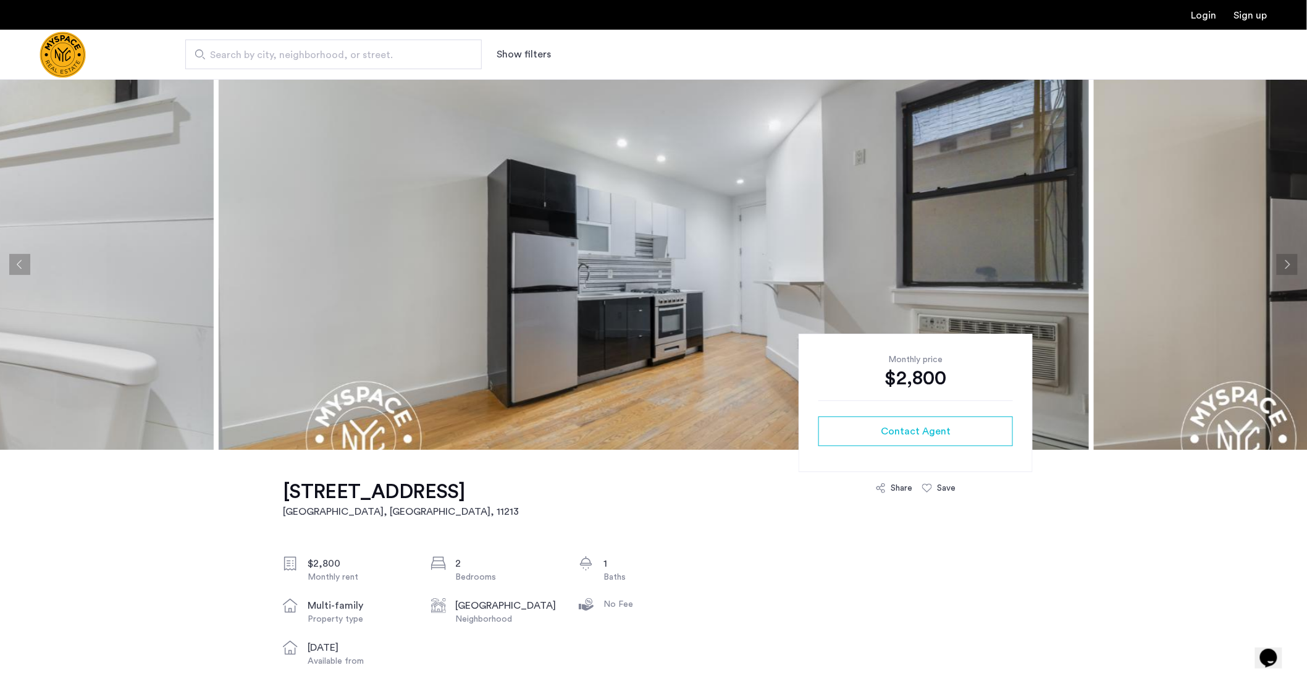
click at [244, 57] on input "Search by city, neighborhood, or street." at bounding box center [333, 55] width 296 height 30
click at [398, 53] on span "Search by city, neighborhood, or street." at bounding box center [328, 55] width 237 height 15
click at [398, 53] on input "Search by city, neighborhood, or street." at bounding box center [333, 55] width 296 height 30
